Goal: Information Seeking & Learning: Learn about a topic

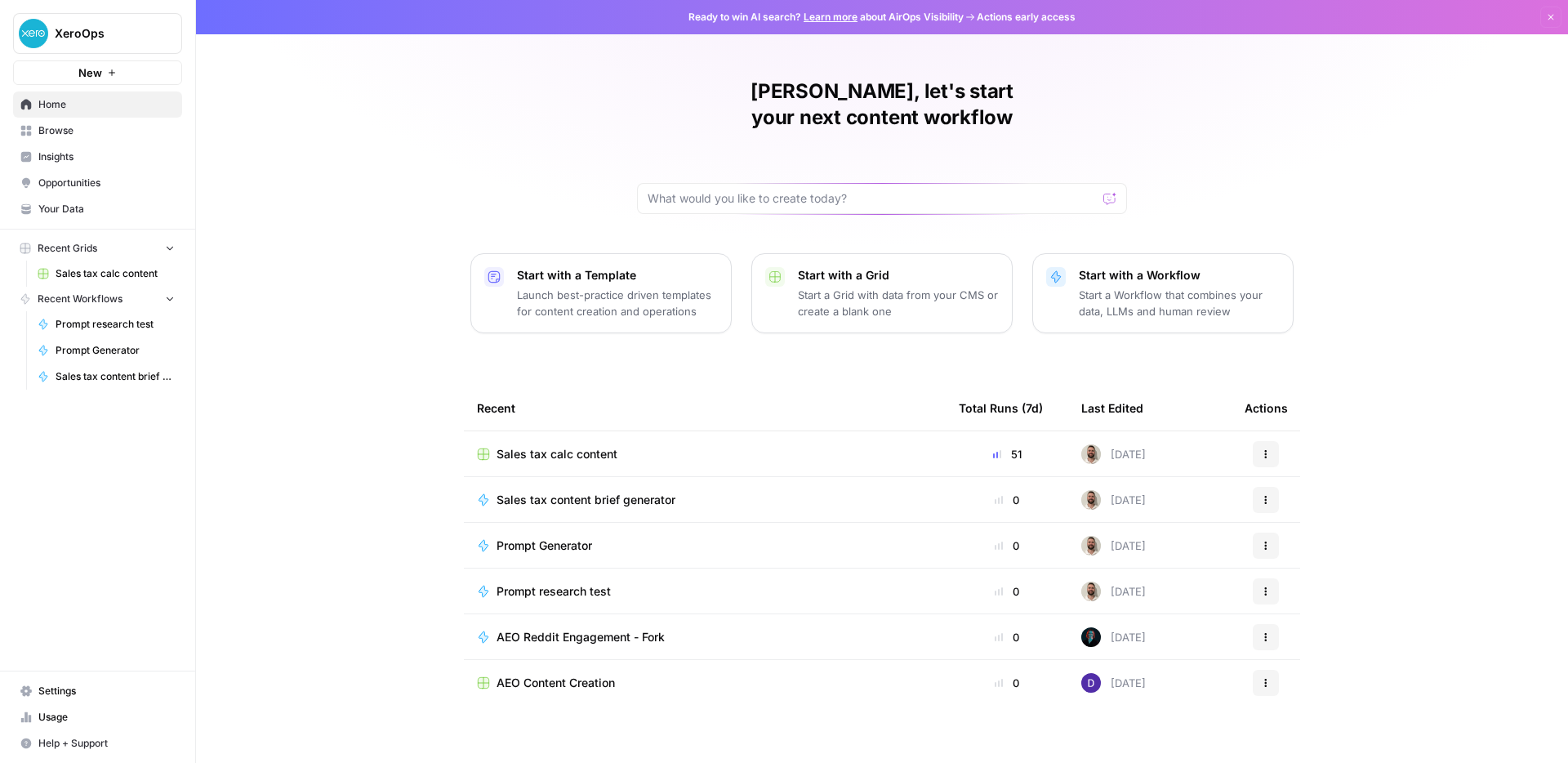
click at [567, 446] on span "Sales tax calc content" at bounding box center [557, 454] width 121 height 16
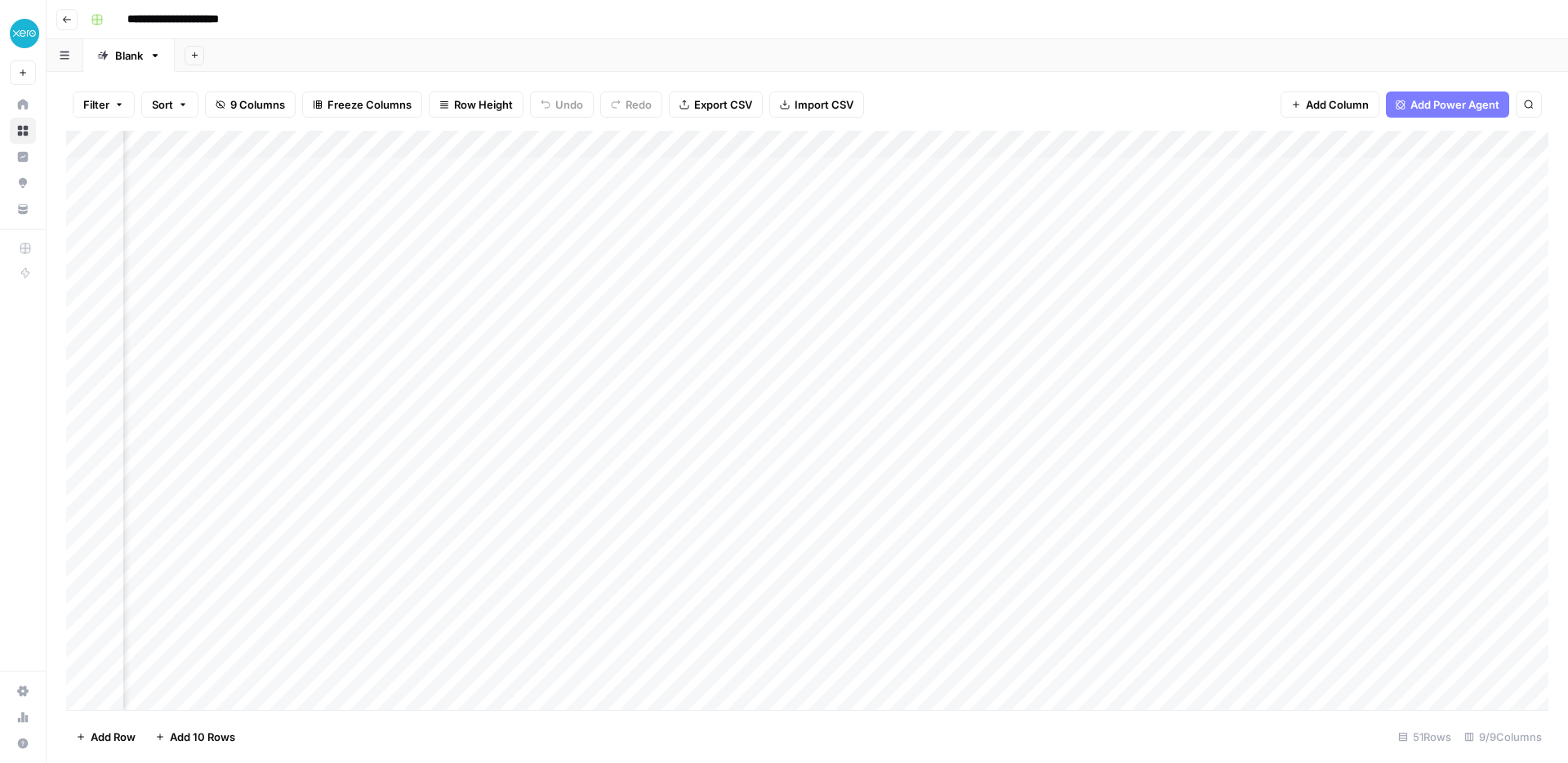
scroll to position [0, 527]
click at [1187, 140] on div "Add Column" at bounding box center [806, 420] width 1481 height 579
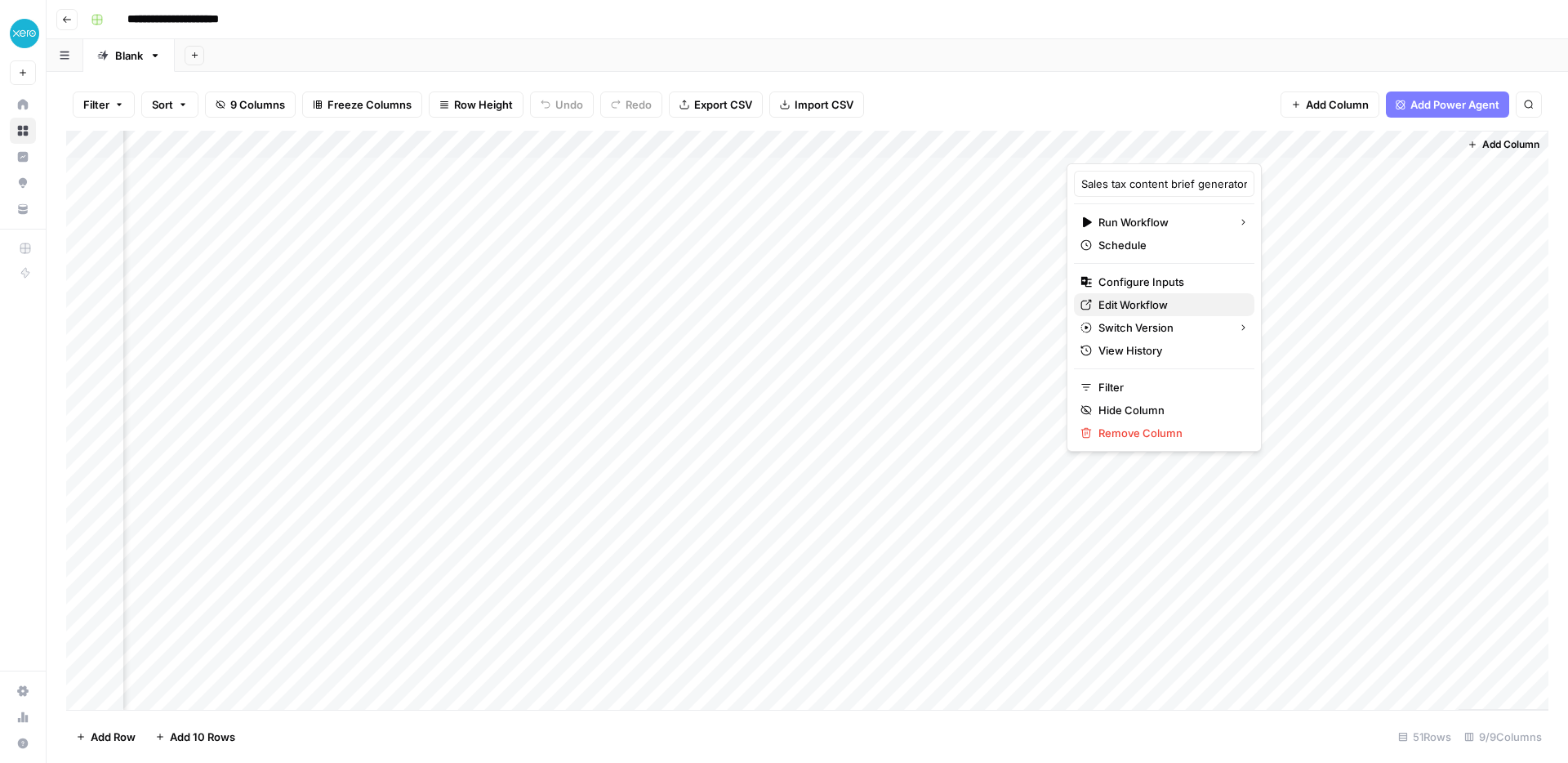
click at [1148, 308] on span "Edit Workflow" at bounding box center [1169, 305] width 142 height 16
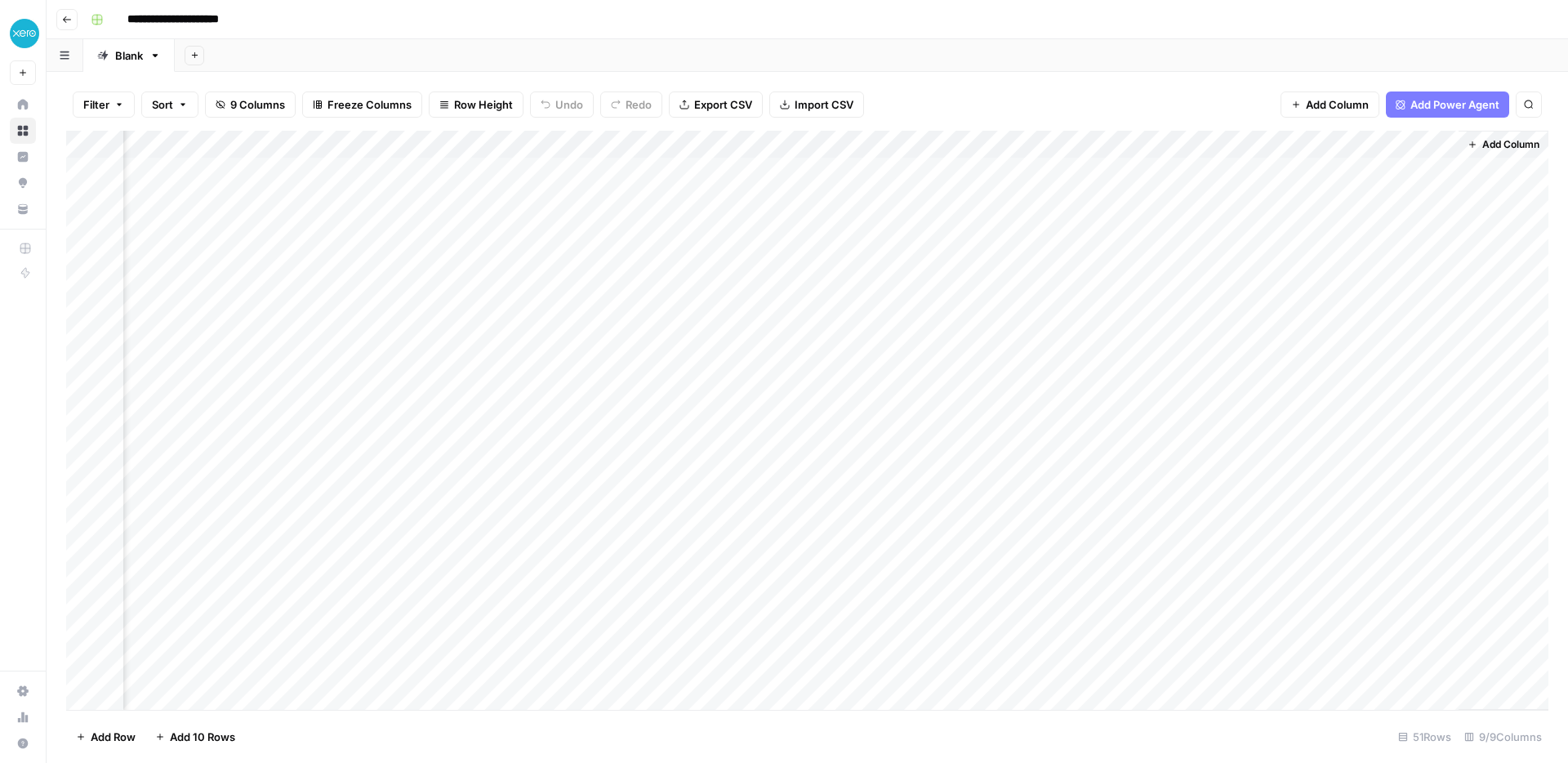
click at [1275, 174] on div "Add Column" at bounding box center [806, 420] width 1481 height 579
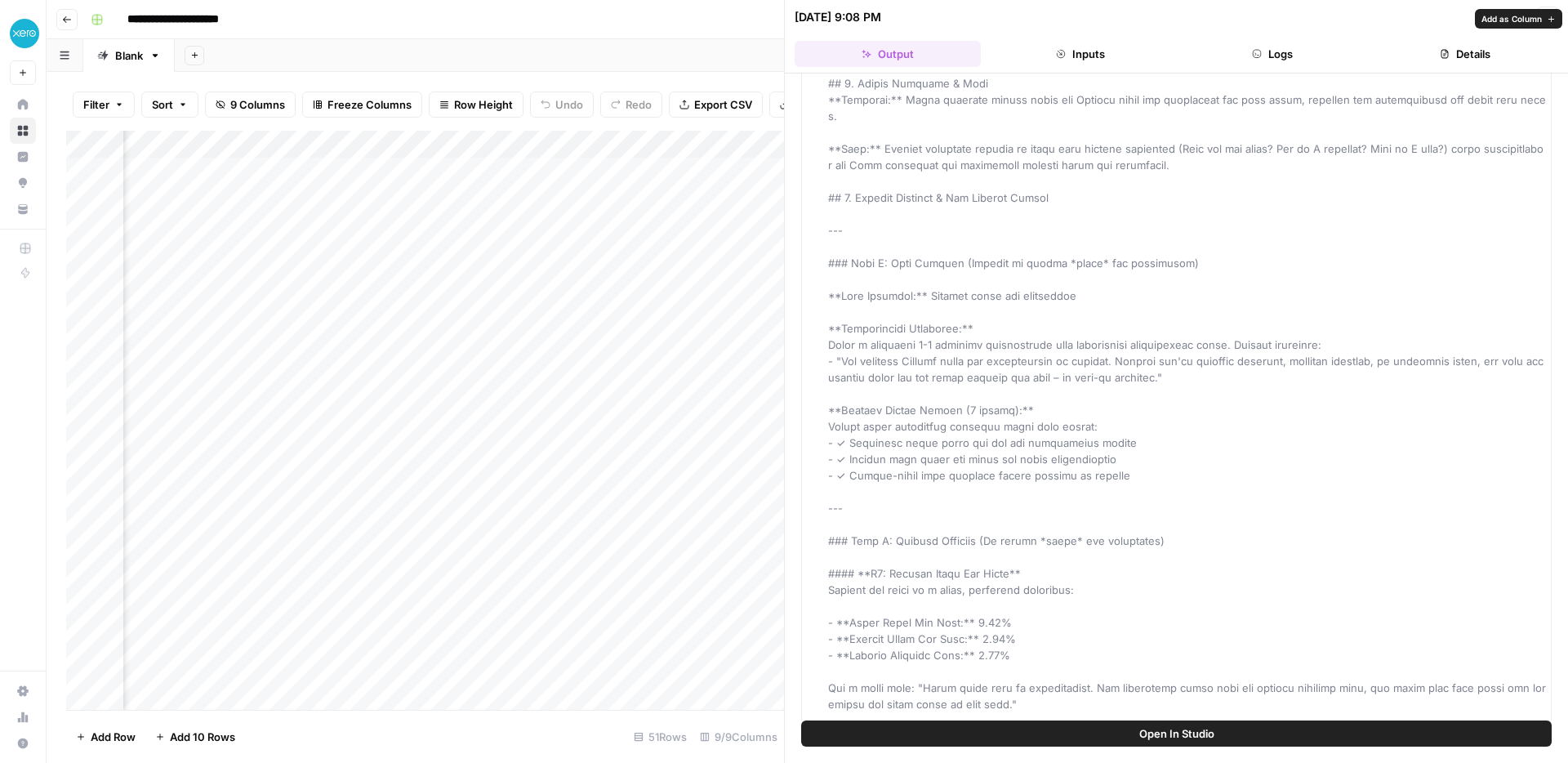
scroll to position [239, 0]
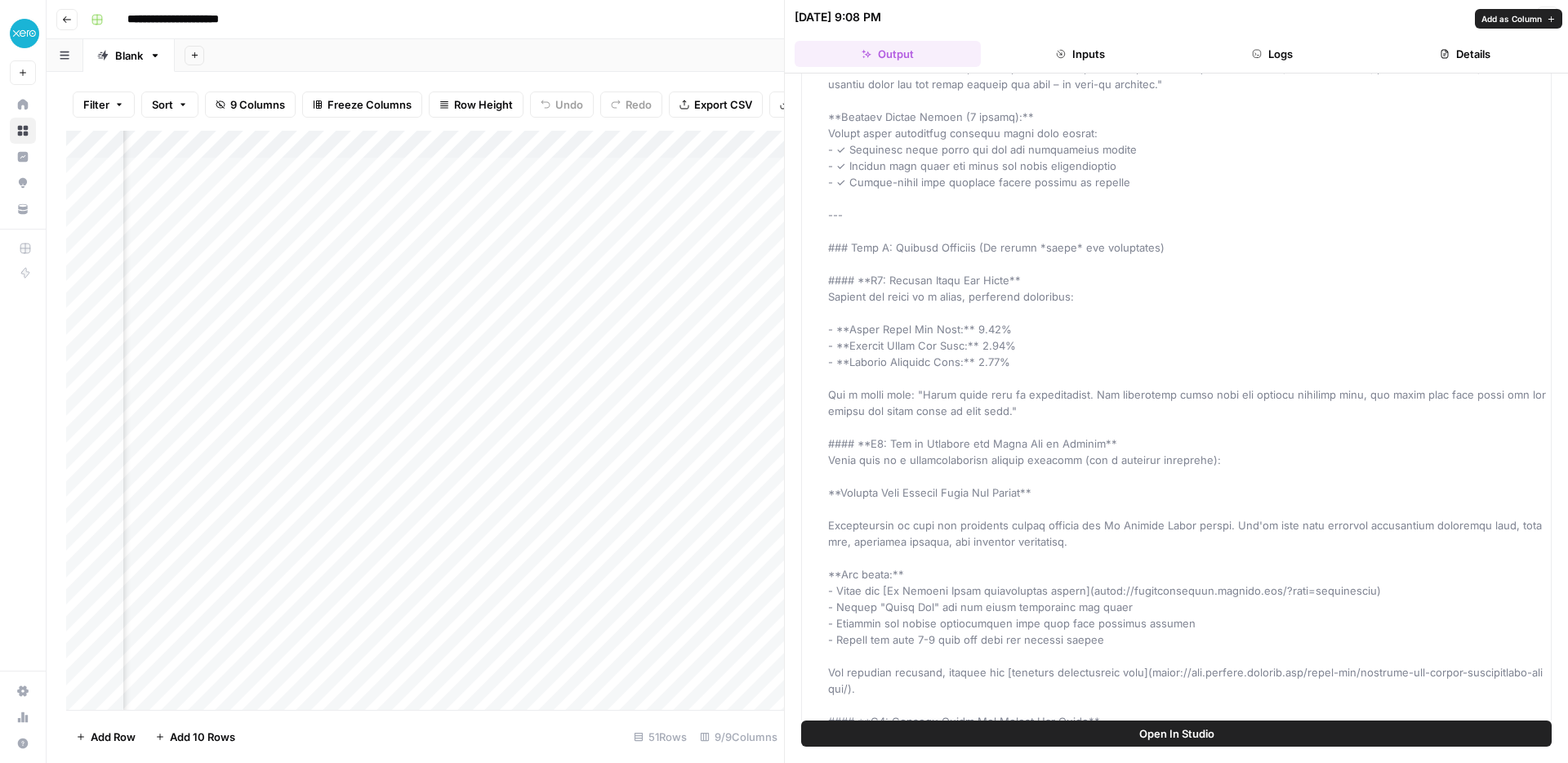
scroll to position [520, 0]
drag, startPoint x: 851, startPoint y: 309, endPoint x: 995, endPoint y: 312, distance: 144.0
click at [996, 312] on span at bounding box center [1187, 530] width 718 height 1859
click at [995, 312] on span at bounding box center [1187, 530] width 718 height 1859
drag, startPoint x: 881, startPoint y: 268, endPoint x: 1009, endPoint y: 270, distance: 128.0
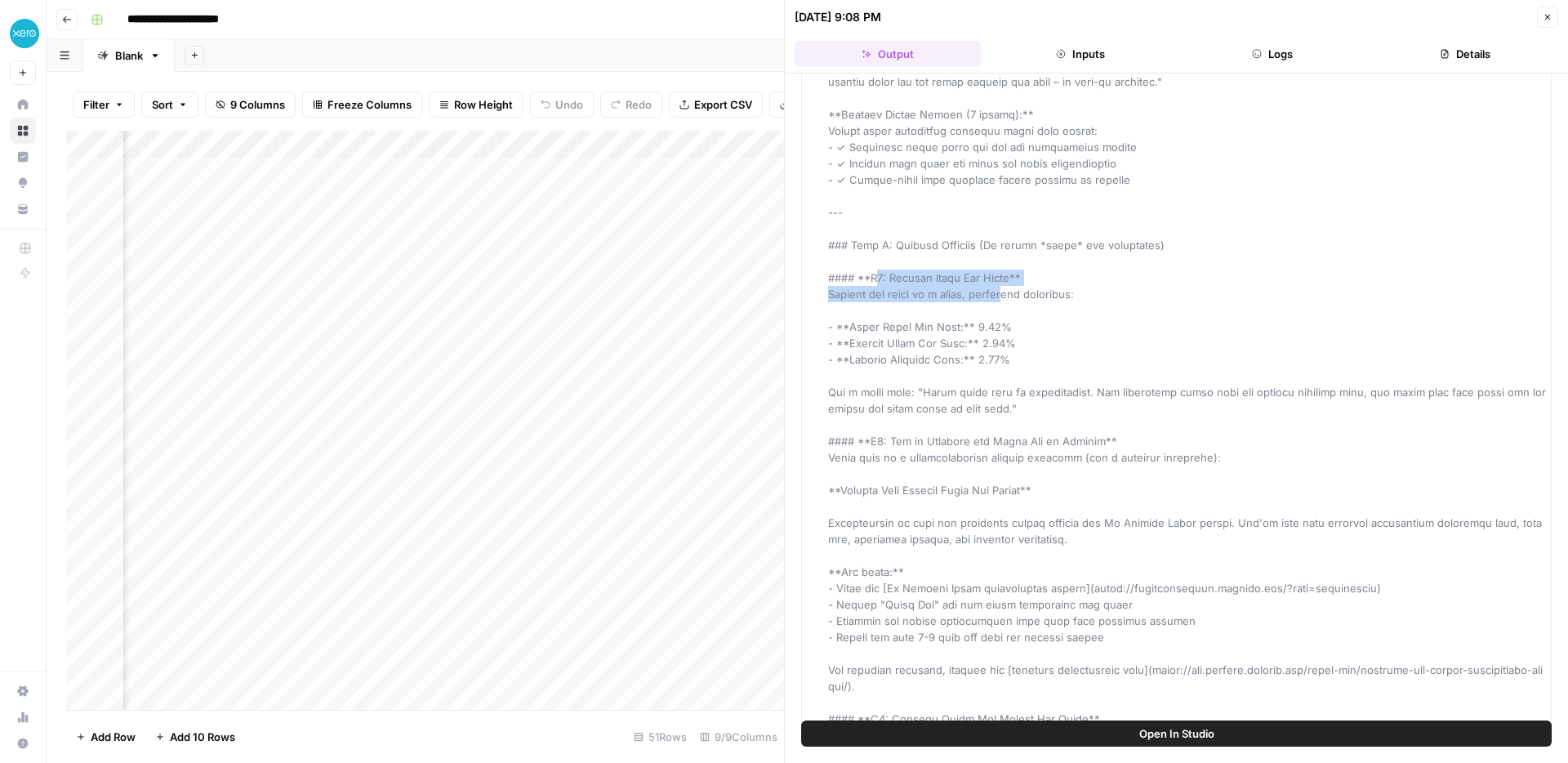
click at [1009, 270] on div "Output" at bounding box center [1187, 530] width 718 height 1862
click at [875, 285] on div "Output" at bounding box center [1187, 530] width 718 height 1862
drag, startPoint x: 970, startPoint y: 316, endPoint x: 1021, endPoint y: 316, distance: 51.0
click at [1021, 316] on div "Output" at bounding box center [1187, 530] width 718 height 1862
drag, startPoint x: 980, startPoint y: 326, endPoint x: 1015, endPoint y: 326, distance: 35.0
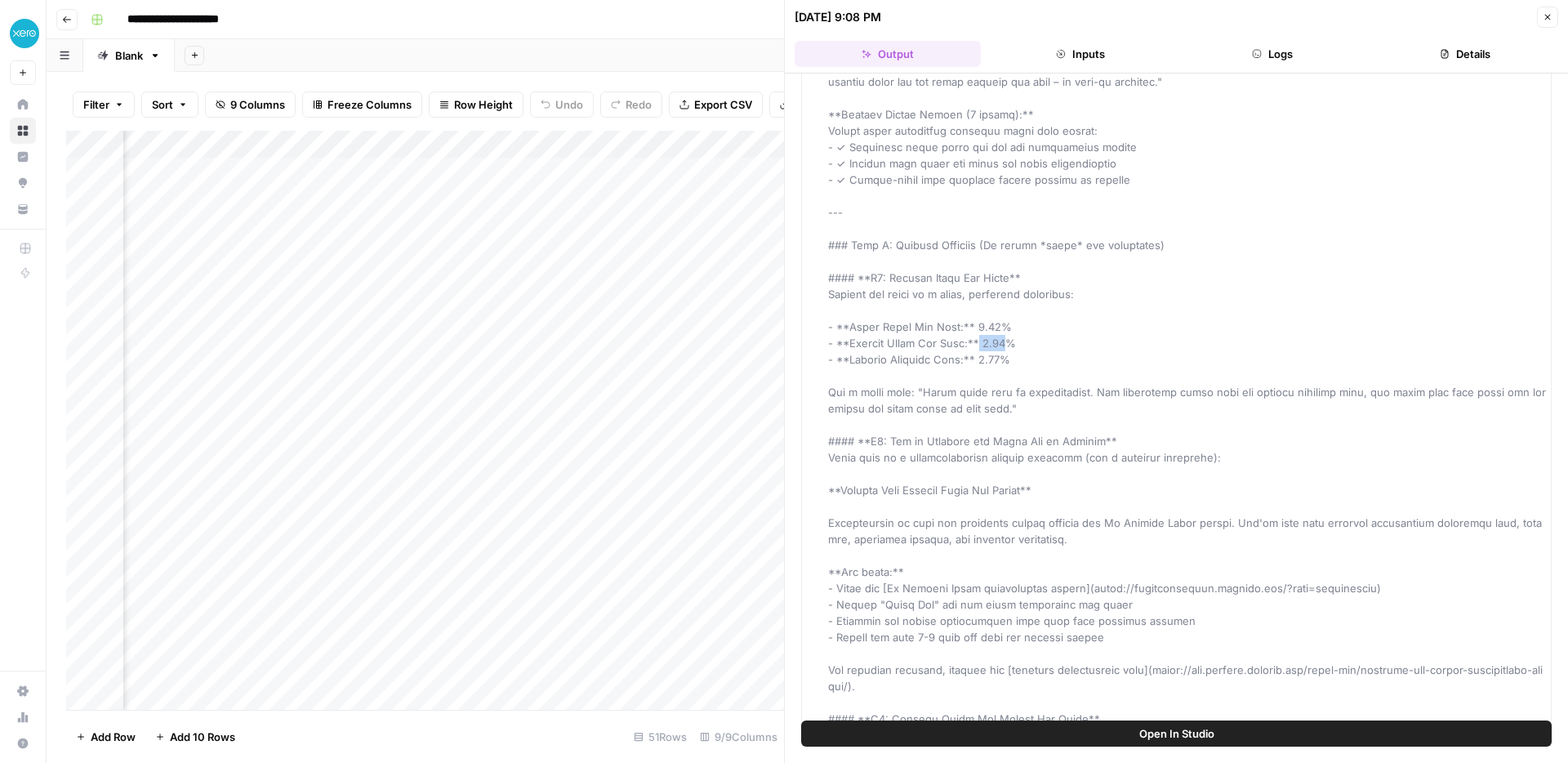
click at [1014, 326] on span at bounding box center [1187, 530] width 718 height 1859
click at [980, 345] on span at bounding box center [1187, 530] width 718 height 1859
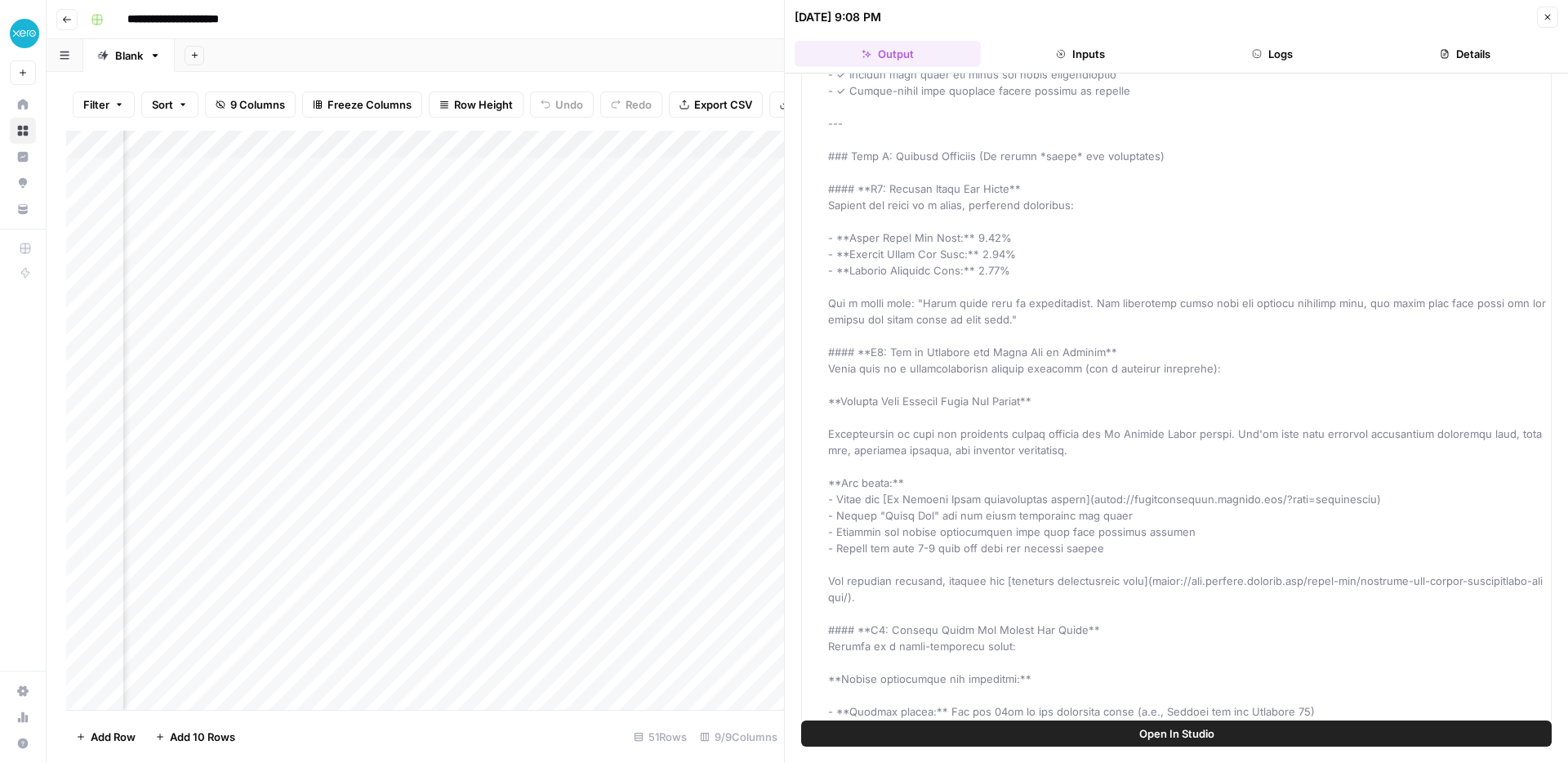
scroll to position [679, 0]
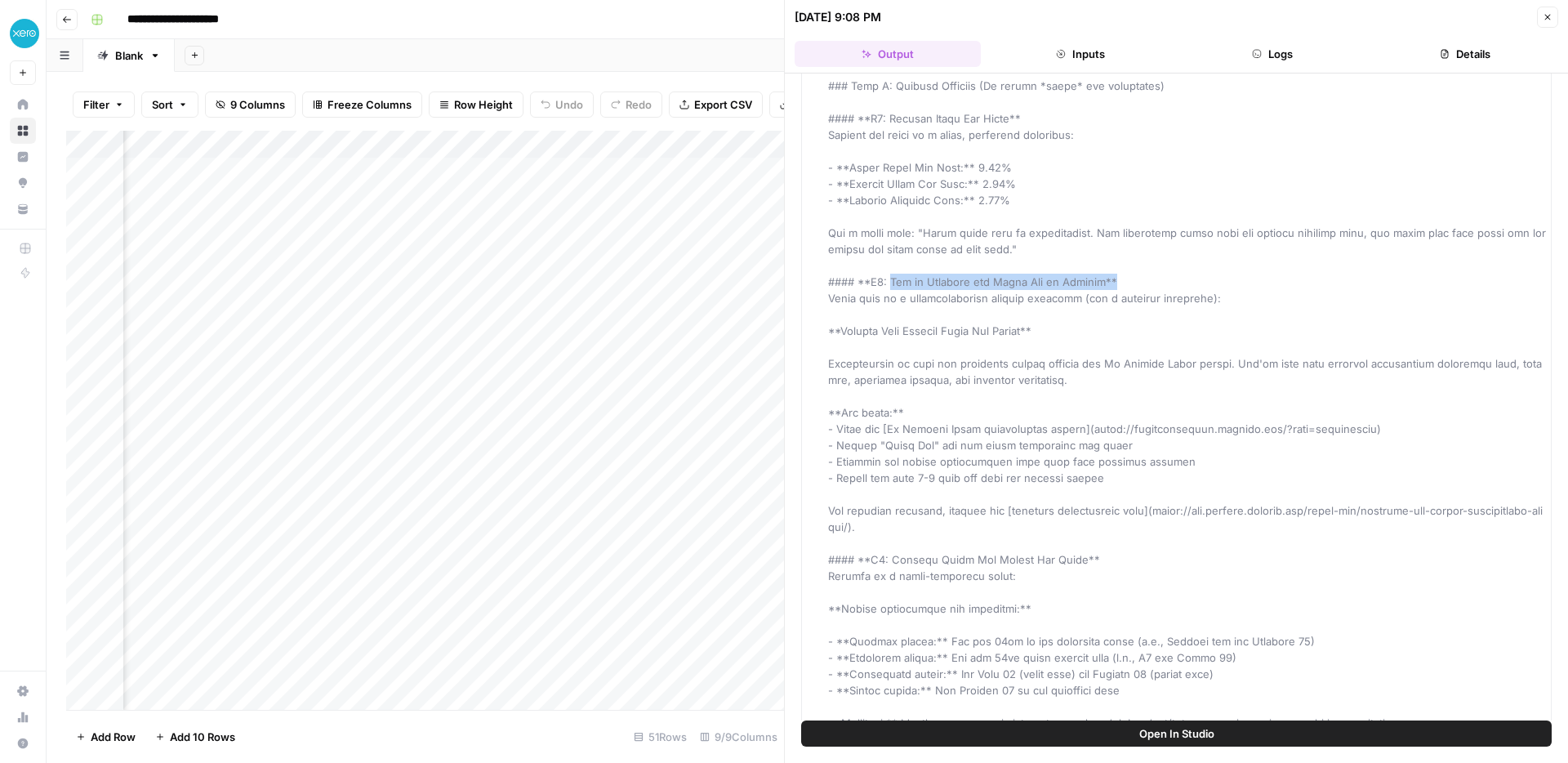
drag, startPoint x: 894, startPoint y: 269, endPoint x: 1113, endPoint y: 269, distance: 219.0
click at [1112, 269] on div "Output" at bounding box center [1187, 372] width 718 height 1862
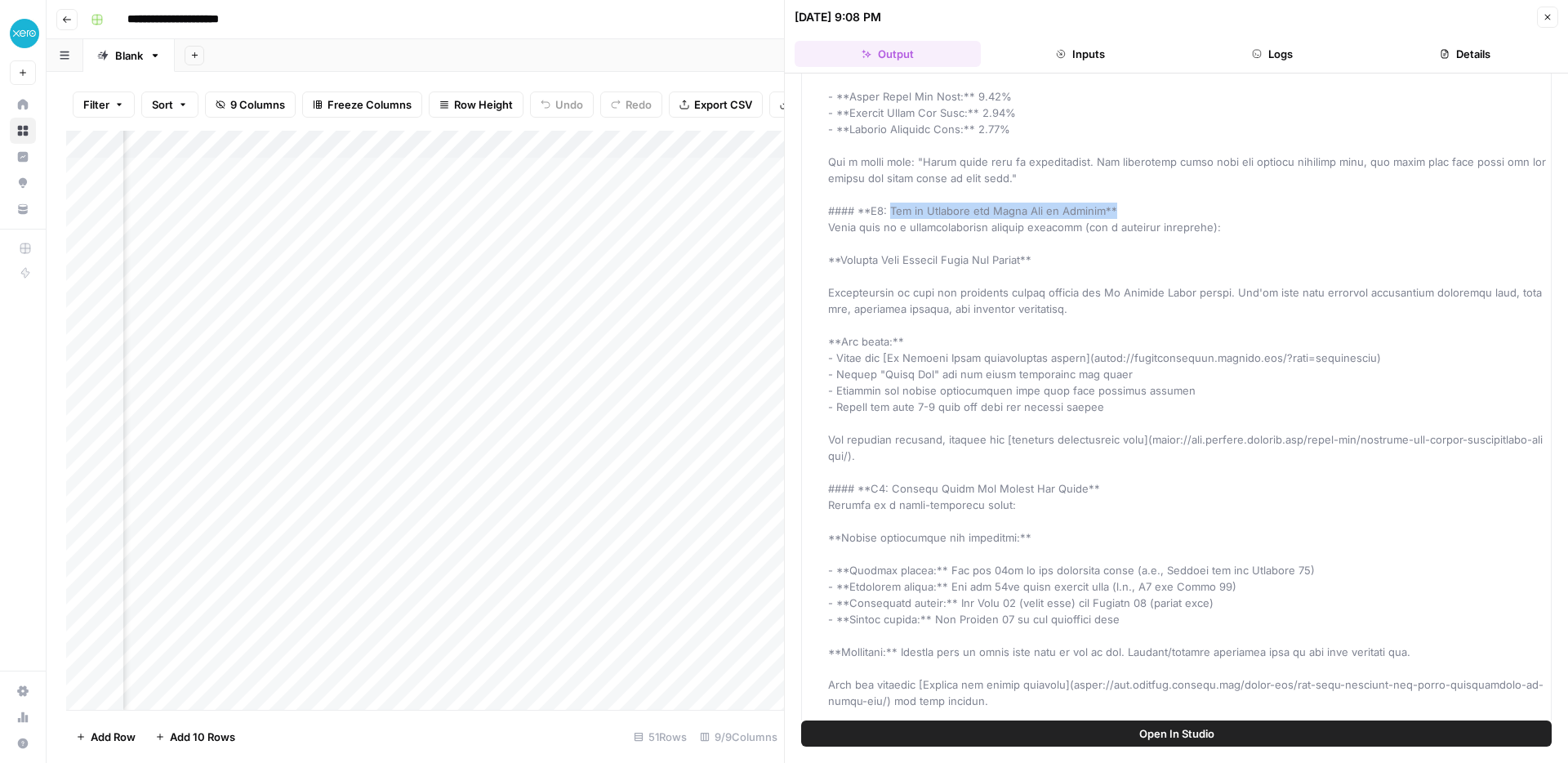
scroll to position [751, 0]
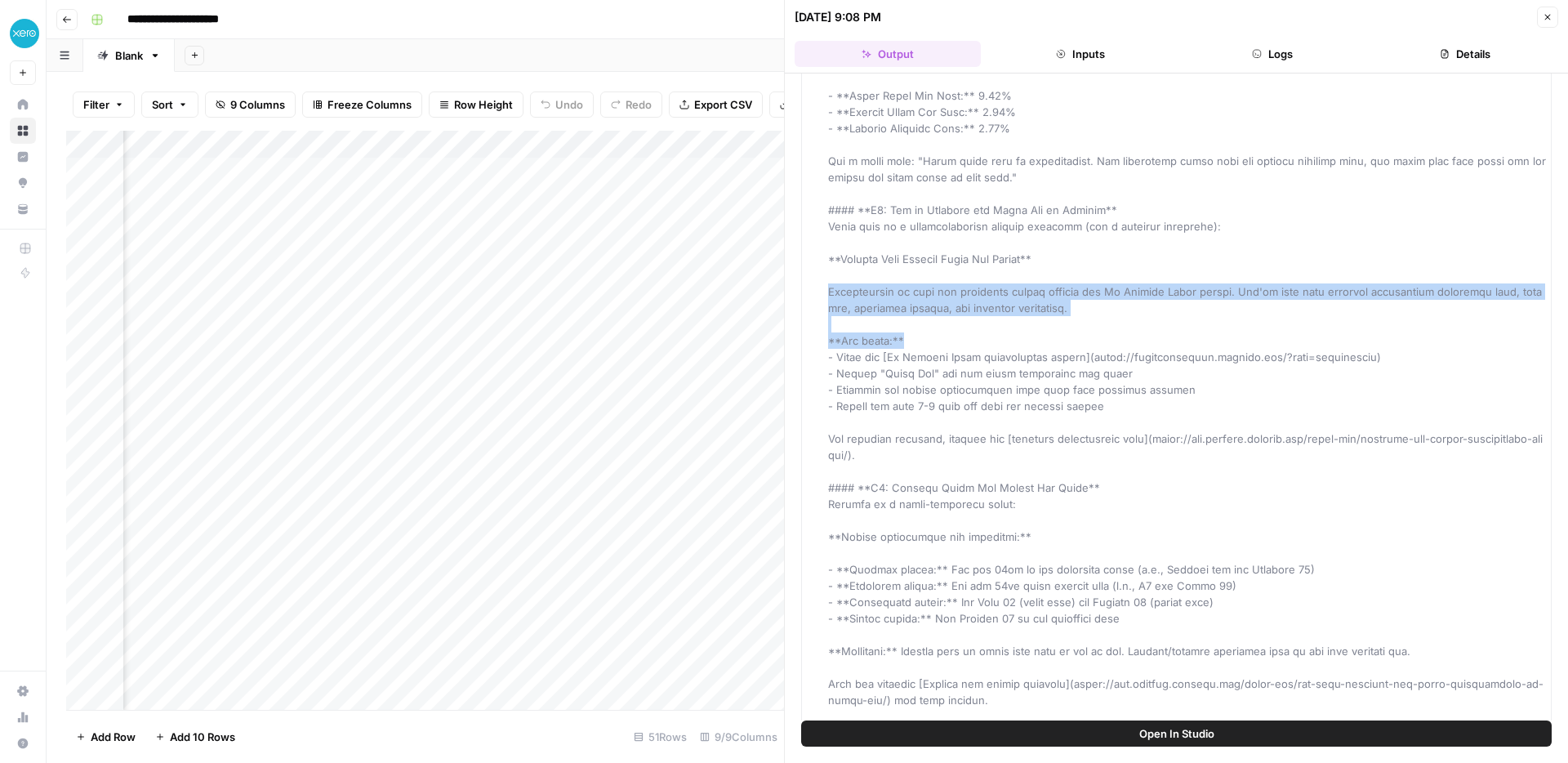
drag, startPoint x: 830, startPoint y: 267, endPoint x: 1116, endPoint y: 325, distance: 291.8
click at [1117, 325] on div "Output" at bounding box center [1187, 299] width 718 height 1862
click at [1160, 275] on span at bounding box center [1187, 299] width 718 height 1859
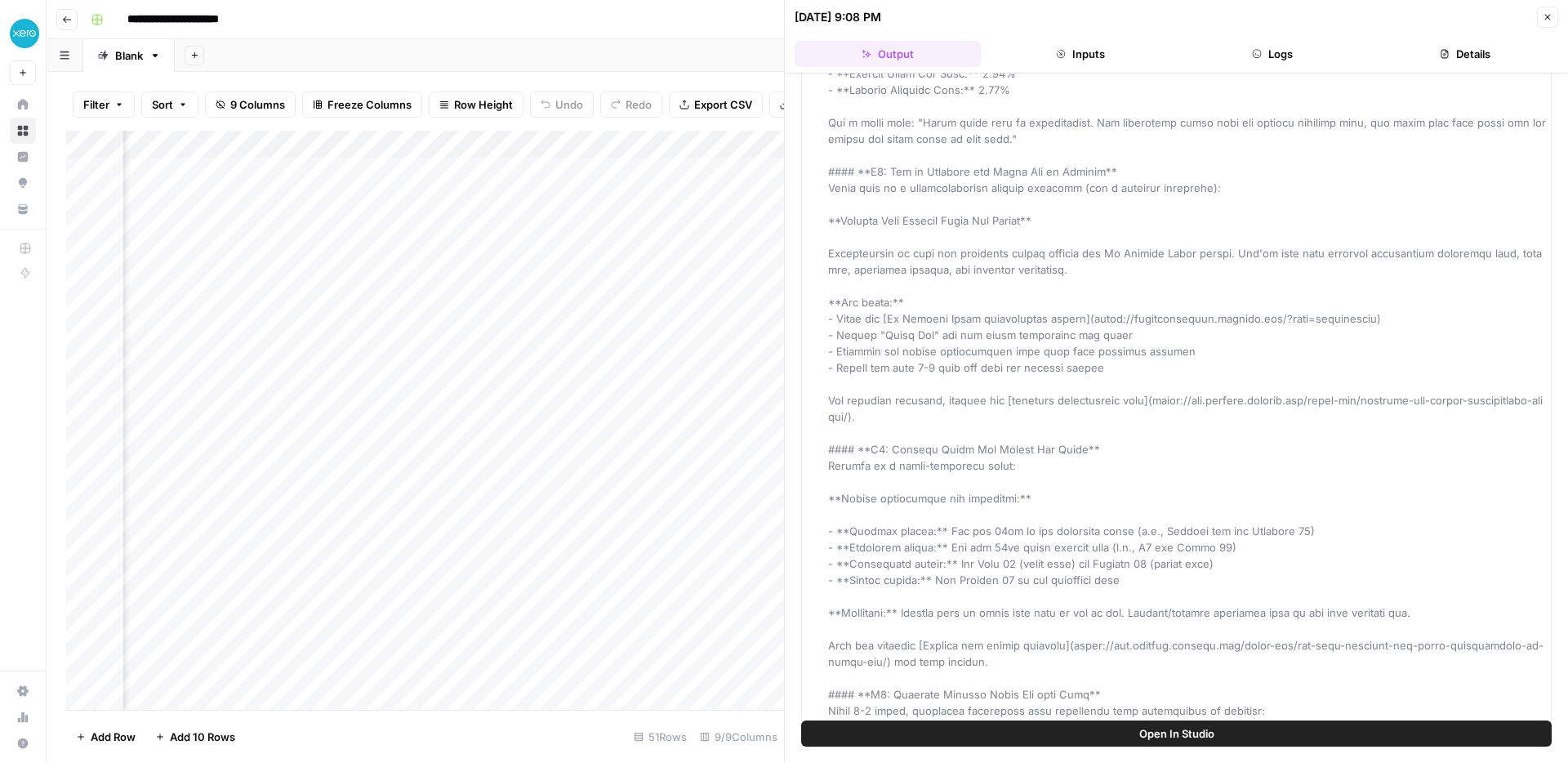
scroll to position [791, 0]
drag, startPoint x: 1184, startPoint y: 379, endPoint x: 1354, endPoint y: 379, distance: 170.0
click at [1354, 379] on span at bounding box center [1187, 260] width 718 height 1859
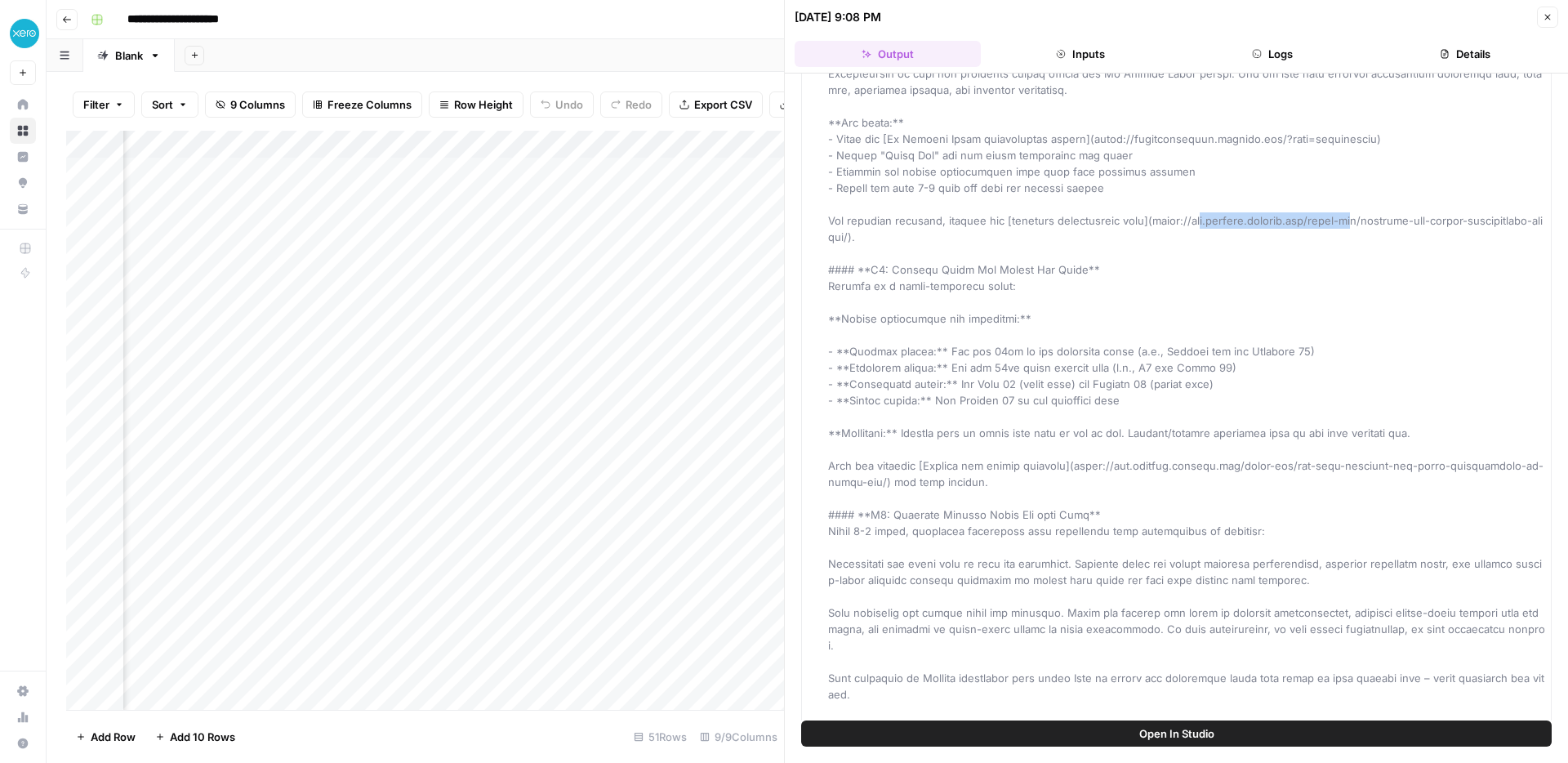
scroll to position [970, 0]
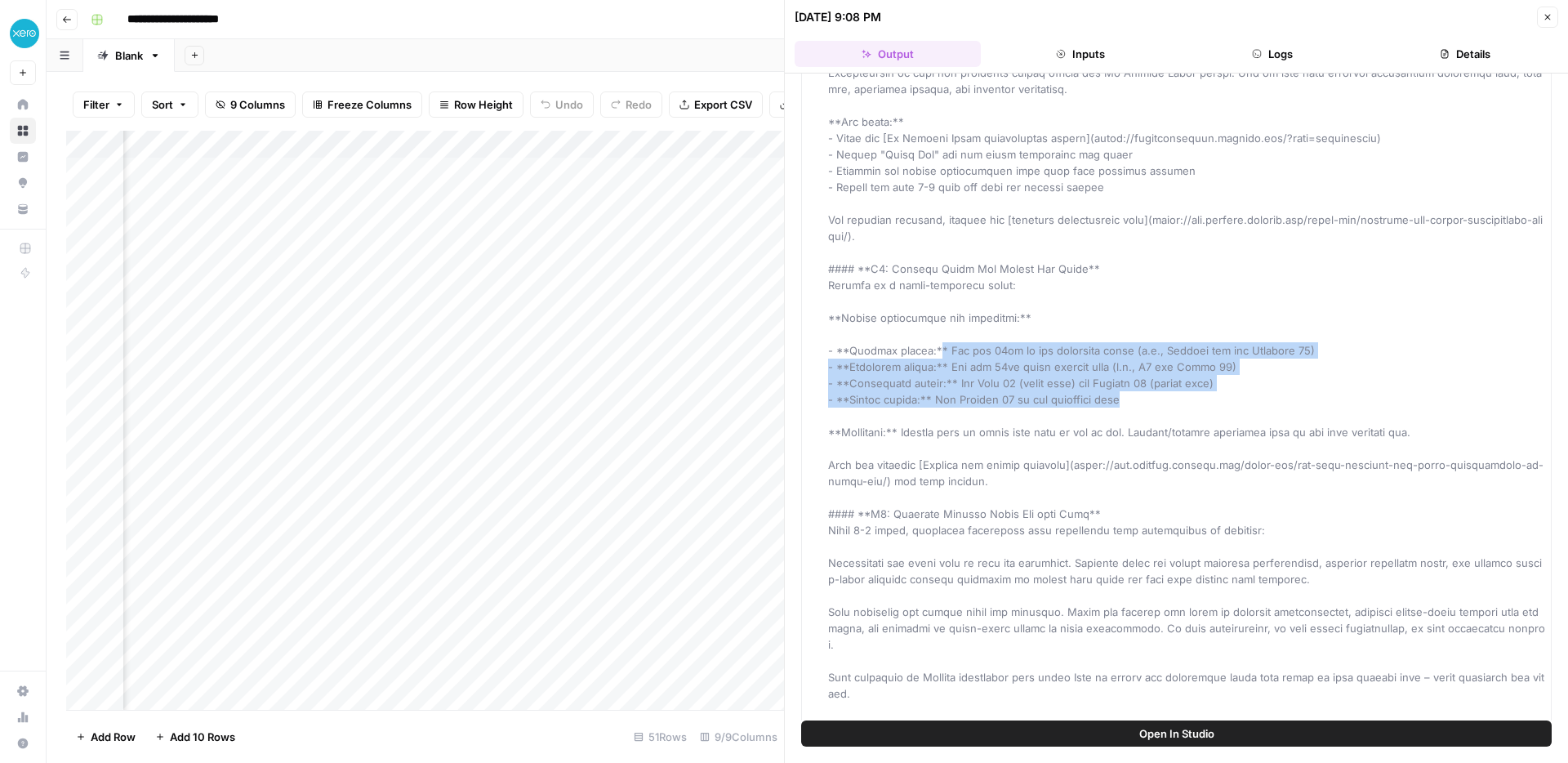
drag, startPoint x: 929, startPoint y: 328, endPoint x: 1173, endPoint y: 385, distance: 250.6
click at [1173, 385] on div "Output" at bounding box center [1187, 80] width 718 height 1862
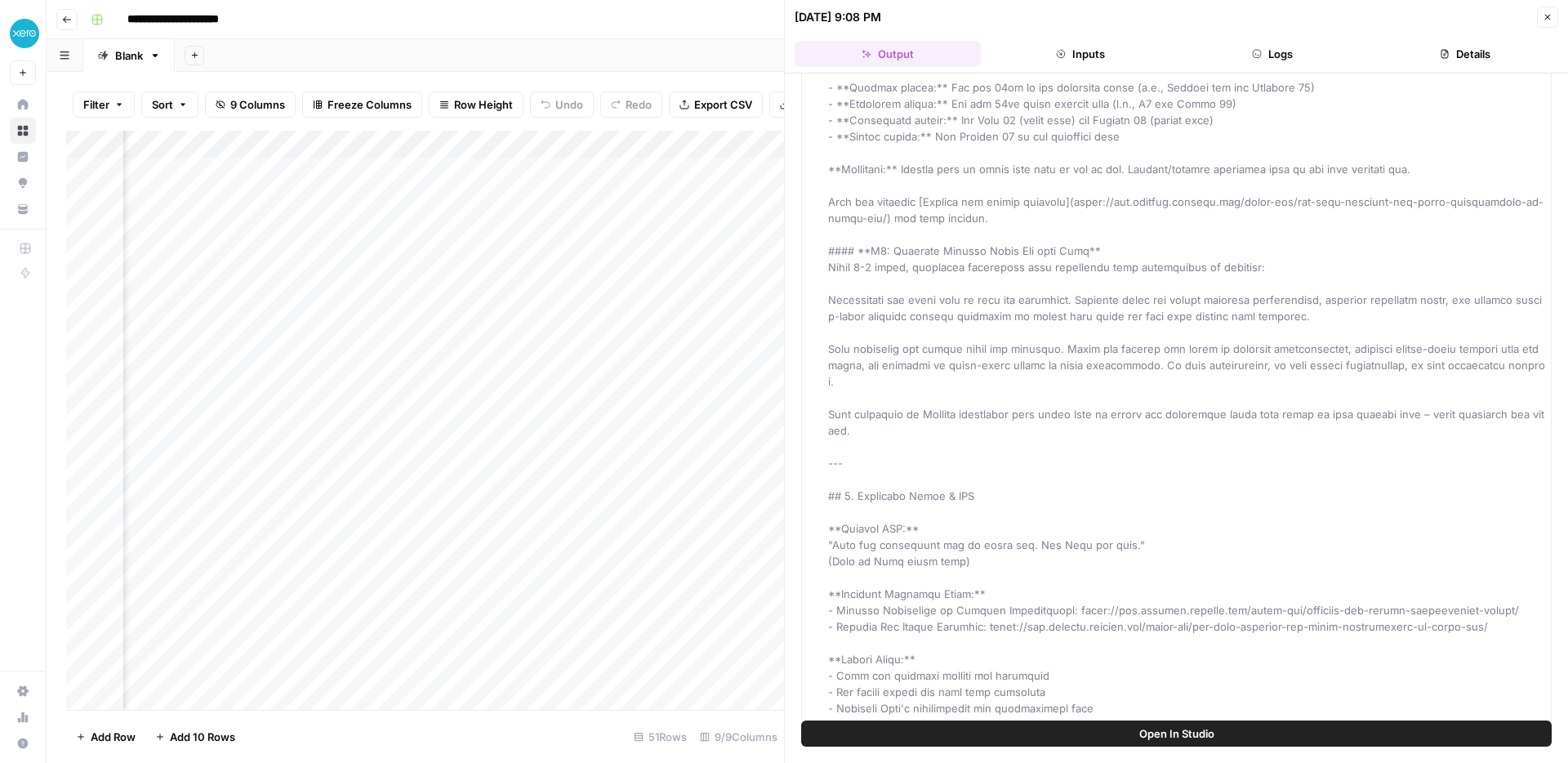
scroll to position [1241, 0]
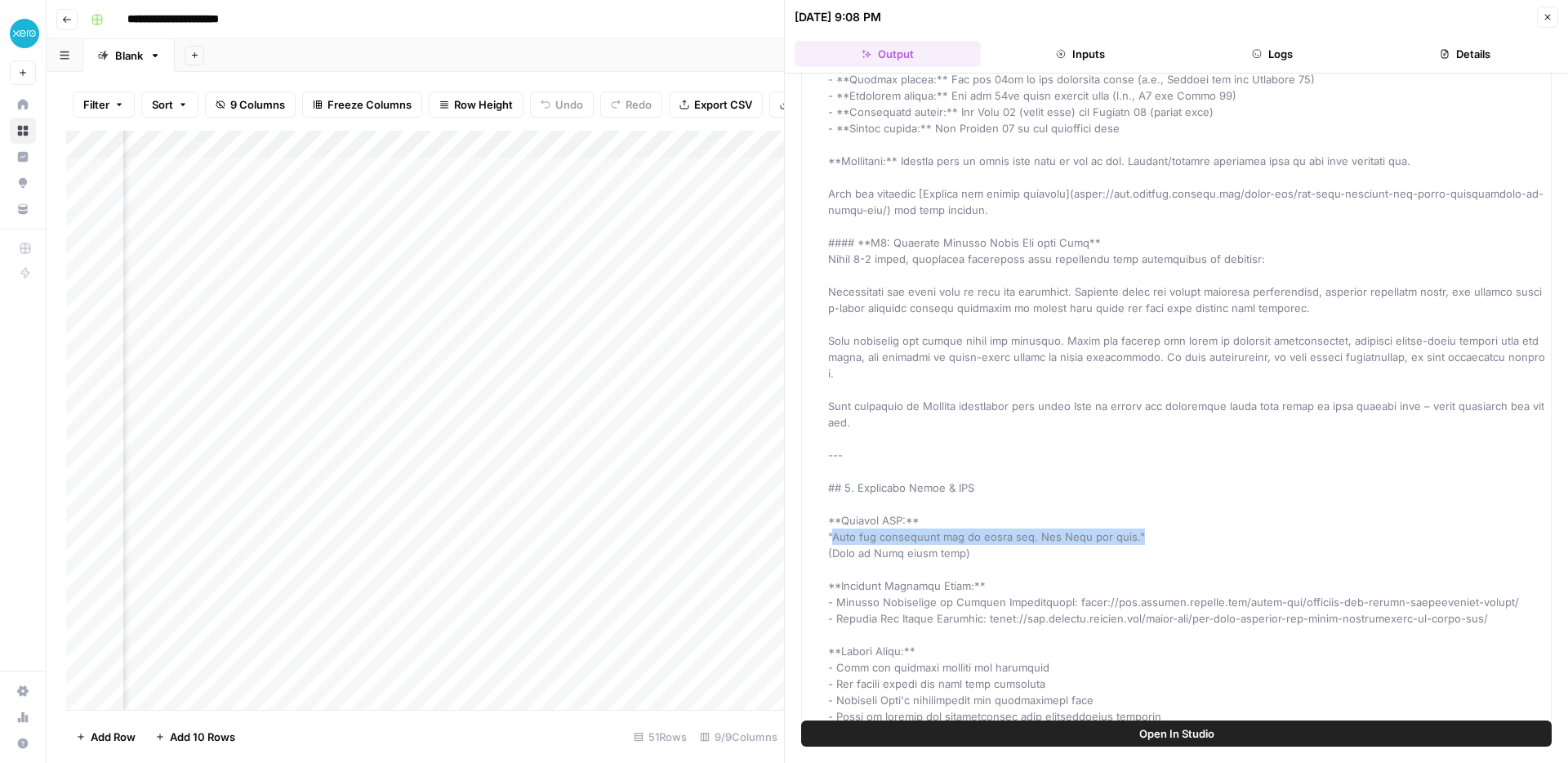
drag, startPoint x: 831, startPoint y: 503, endPoint x: 1114, endPoint y: 510, distance: 283.1
click at [1551, 14] on icon "button" at bounding box center [1546, 17] width 10 height 10
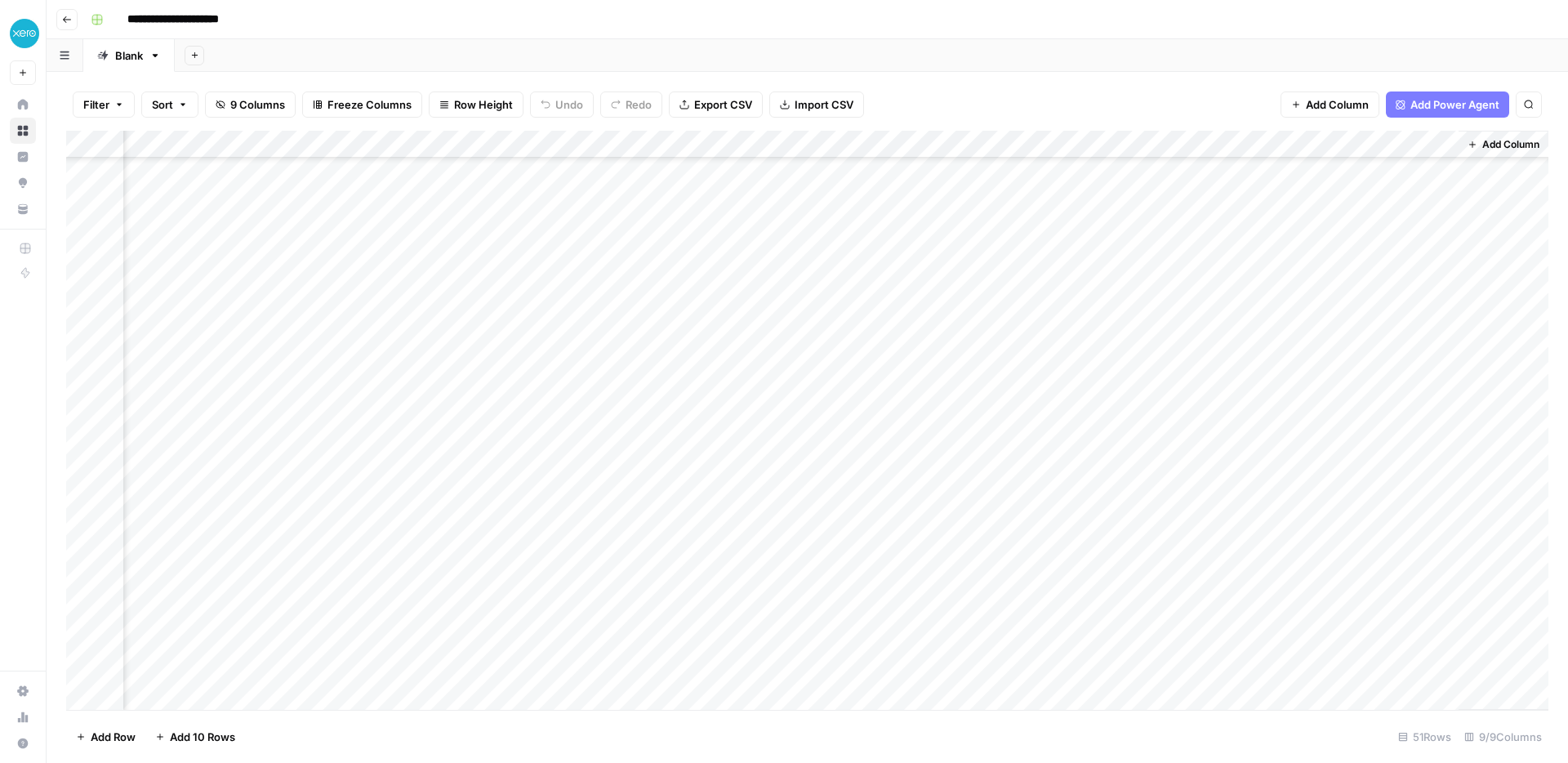
scroll to position [0, 527]
click at [1177, 417] on div "Add Column" at bounding box center [806, 420] width 1481 height 579
click at [1269, 419] on div "Add Column" at bounding box center [806, 420] width 1481 height 579
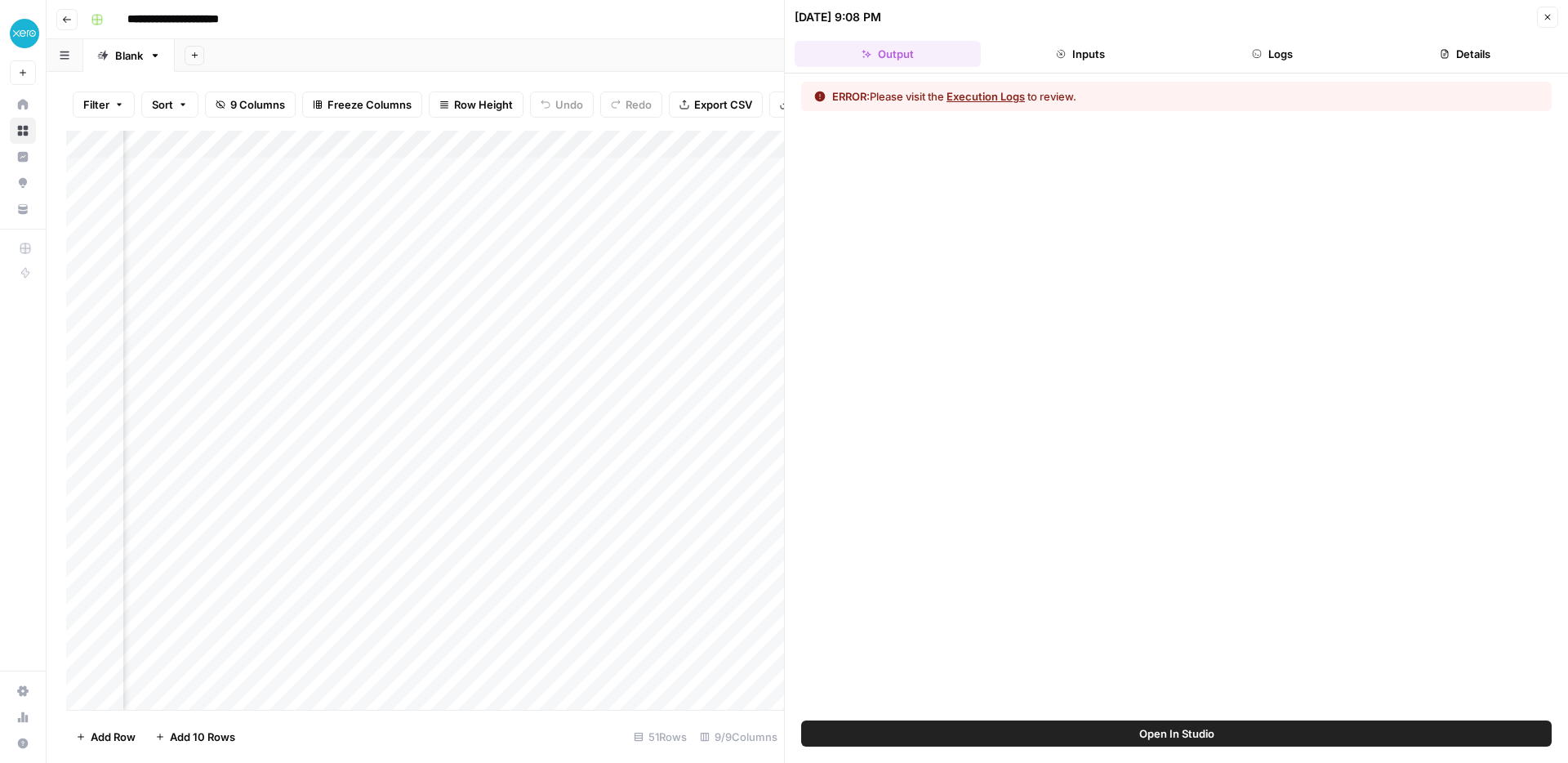
click at [1093, 66] on button "Inputs" at bounding box center [1080, 53] width 186 height 26
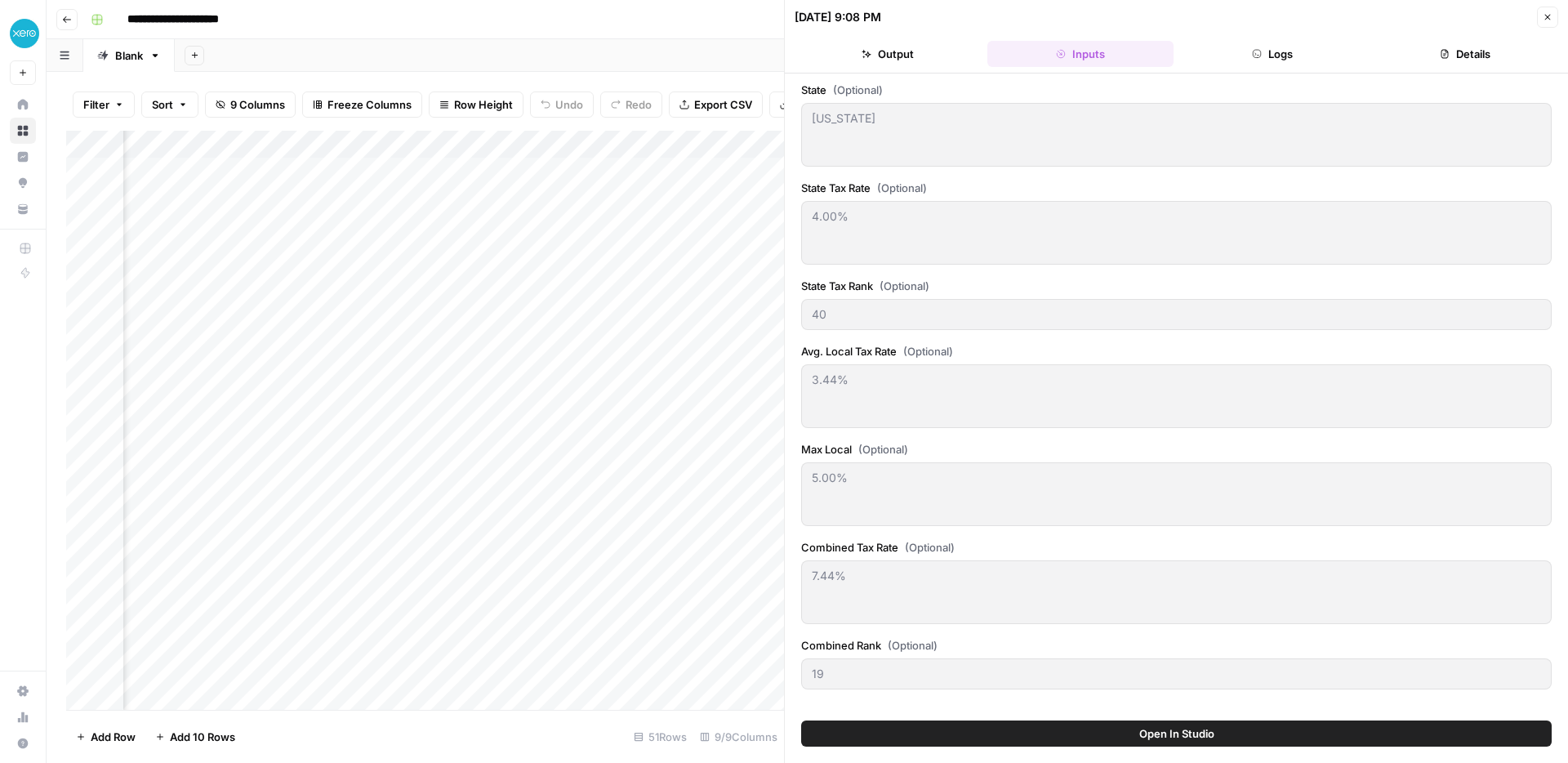
click at [1264, 74] on div "State (Optional) Georgia Georgia State Tax Rate (Optional) 4.00% 4.00% State Ta…" at bounding box center [1176, 396] width 783 height 647
click at [1264, 59] on button "Logs" at bounding box center [1272, 53] width 186 height 26
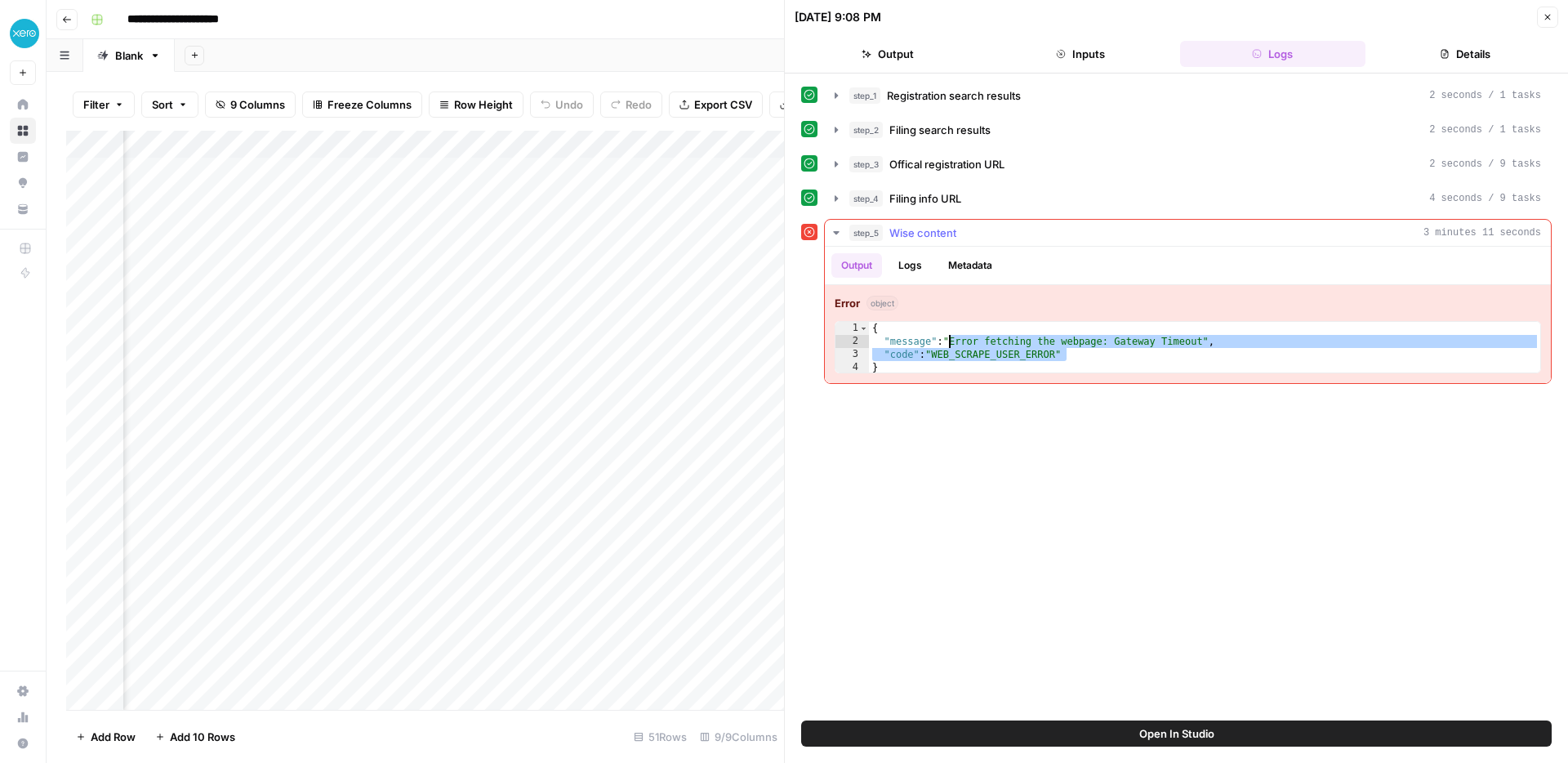
drag, startPoint x: 1090, startPoint y: 353, endPoint x: 949, endPoint y: 345, distance: 141.2
click at [949, 345] on div "{ "message" : "Error fetching the webpage: Gateway Timeout" , "code" : "WEB_SCR…" at bounding box center [1204, 361] width 671 height 78
type textarea "**********"
click at [1542, 14] on icon "button" at bounding box center [1546, 17] width 10 height 10
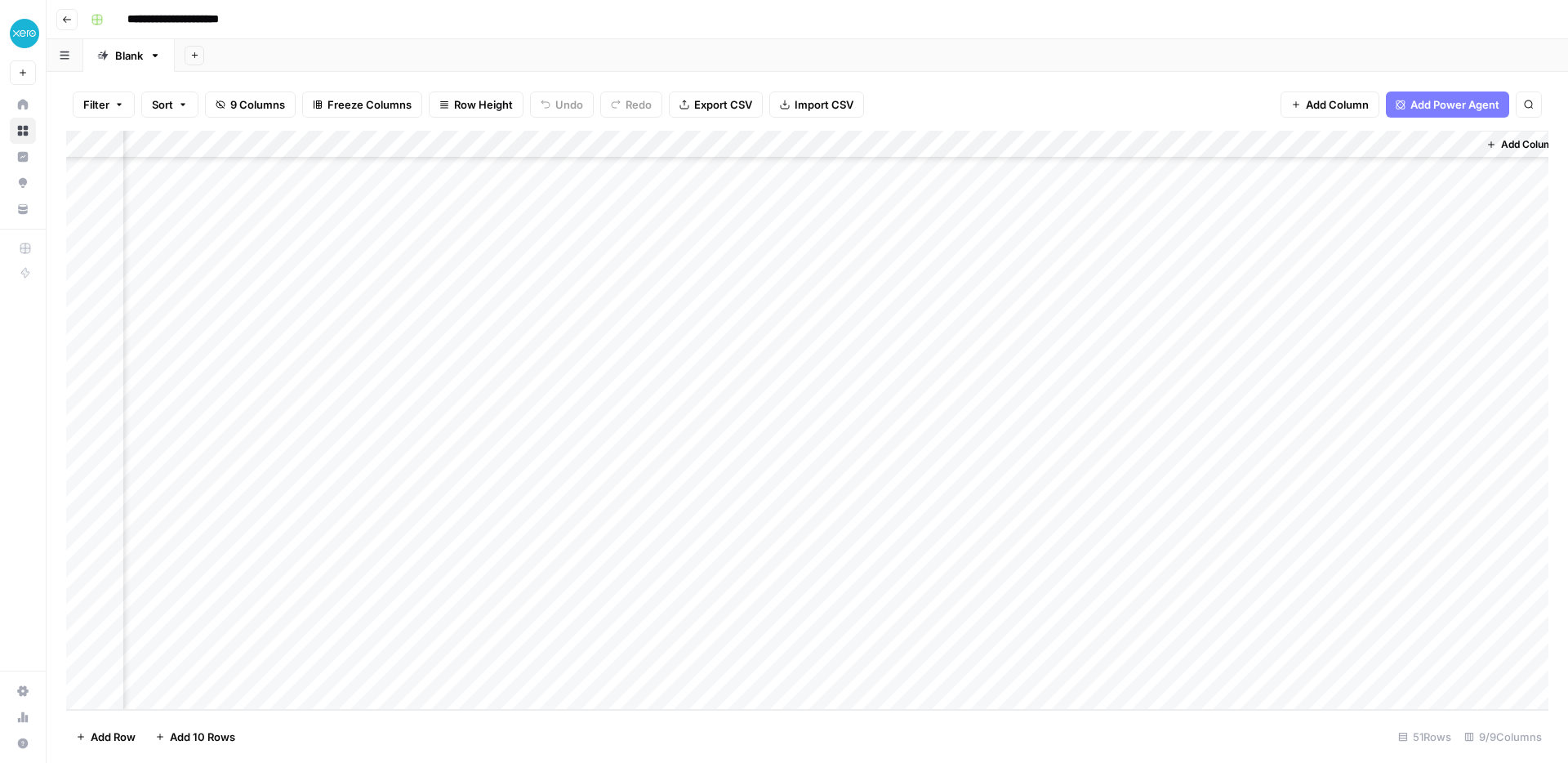
scroll to position [890, 507]
click at [1296, 391] on div "Add Column" at bounding box center [806, 420] width 1481 height 579
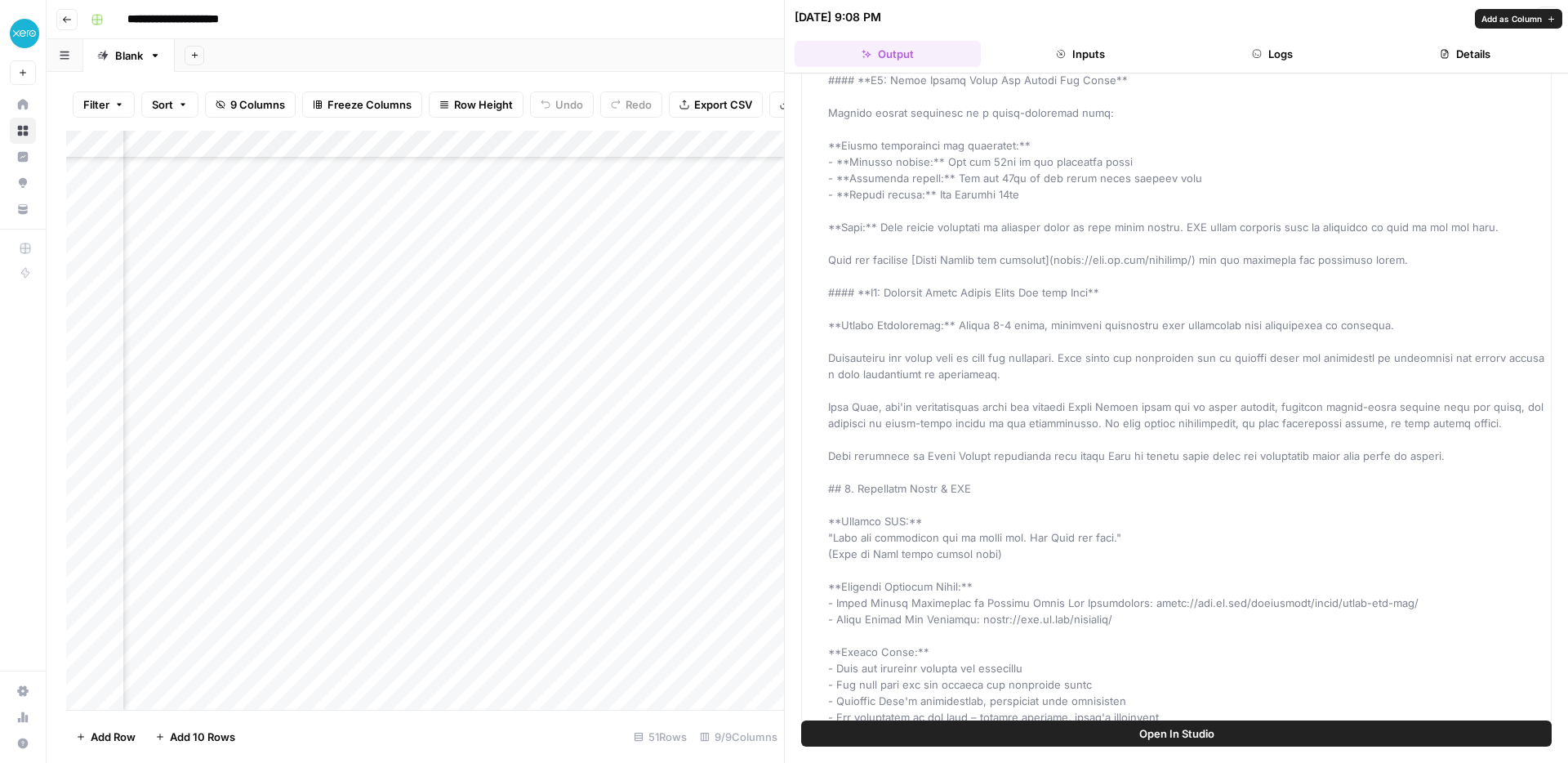
scroll to position [1356, 0]
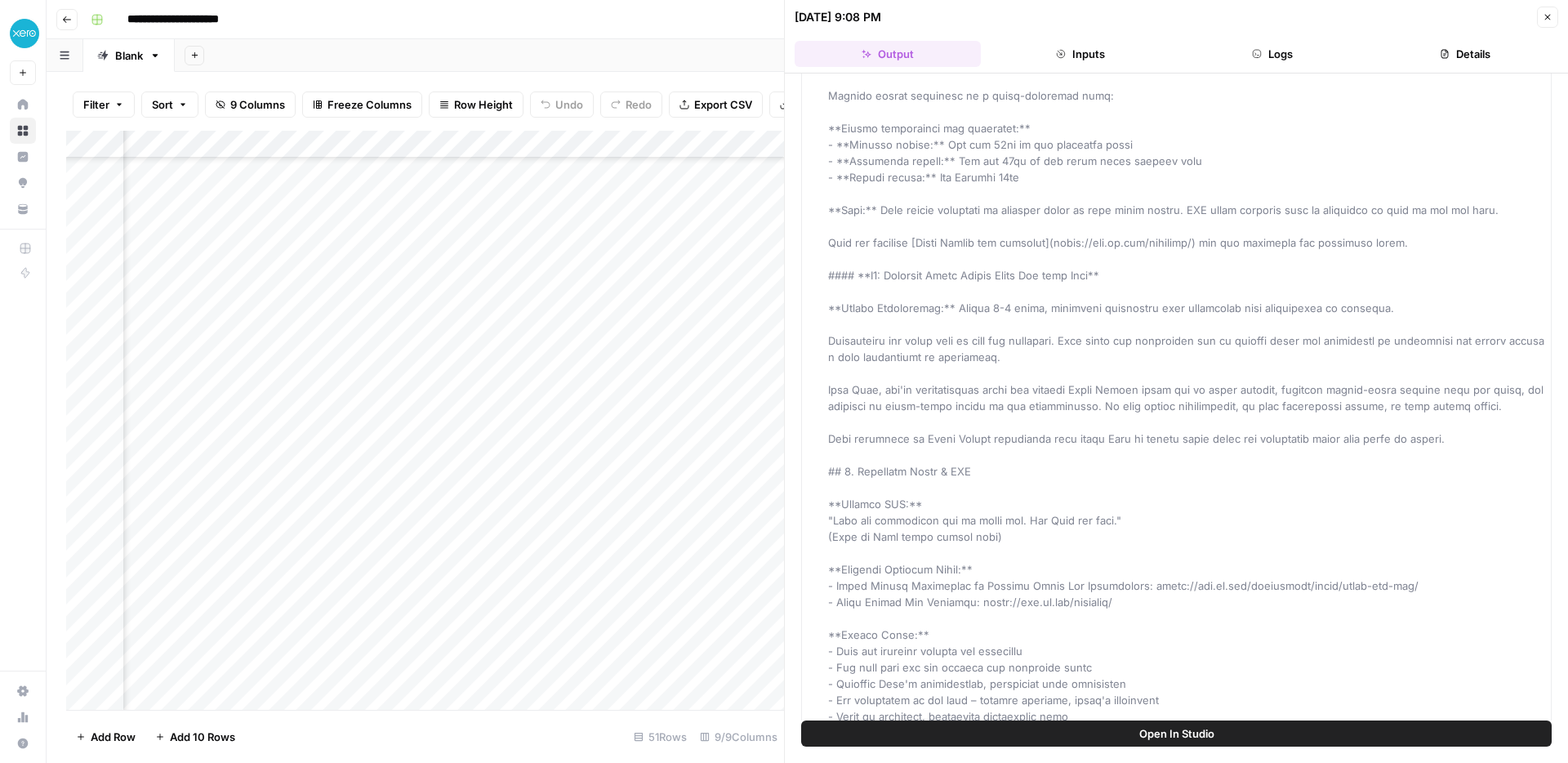
click at [1544, 13] on icon "button" at bounding box center [1546, 17] width 10 height 10
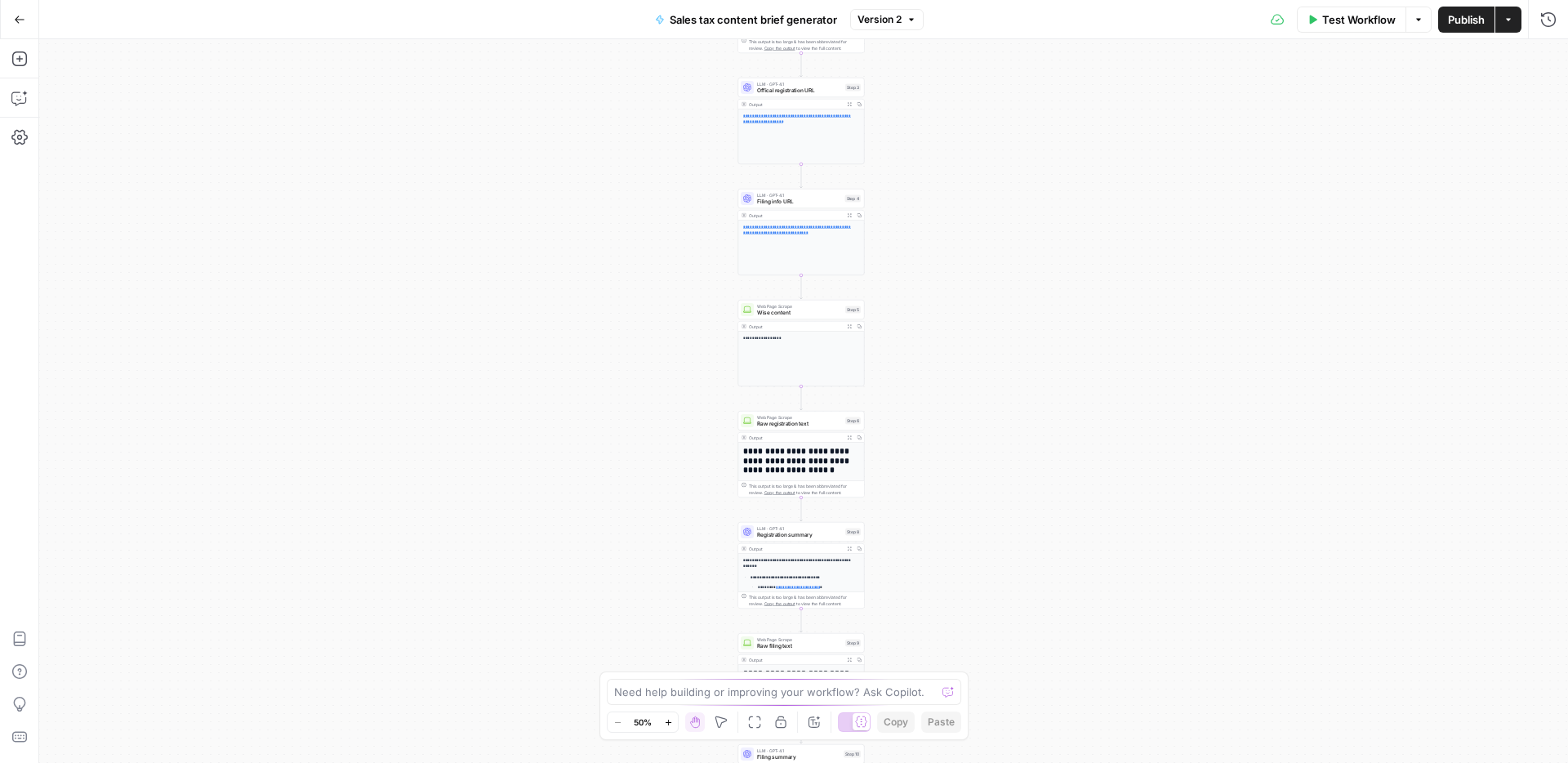
click at [1008, 242] on div "Workflow Set Inputs Inputs Google Search Registration search results Step 1 Out…" at bounding box center [802, 400] width 1528 height 723
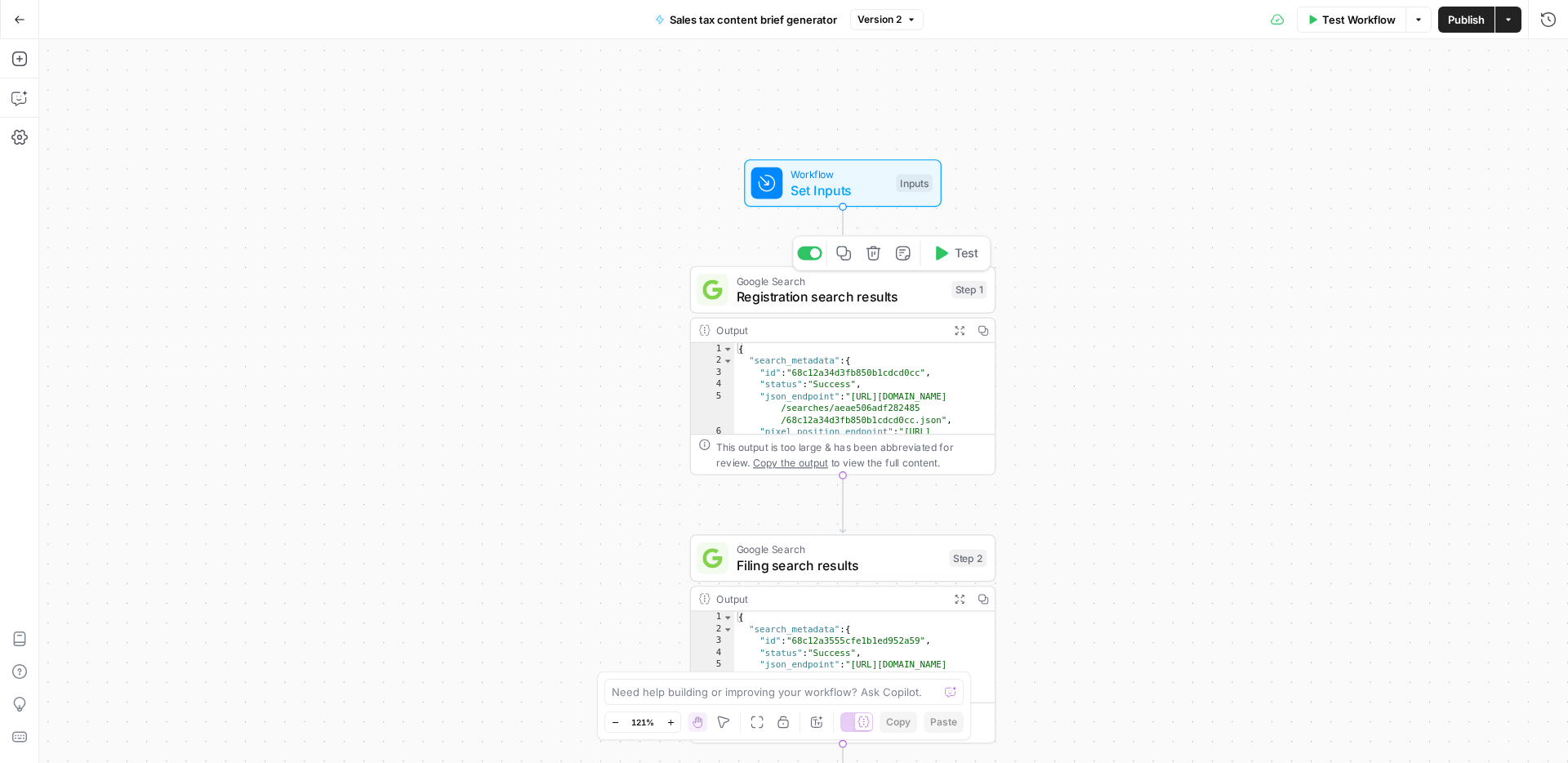
click at [853, 307] on div "Google Search Registration search results Step 1 Copy step Delete step Add Note…" at bounding box center [843, 290] width 307 height 48
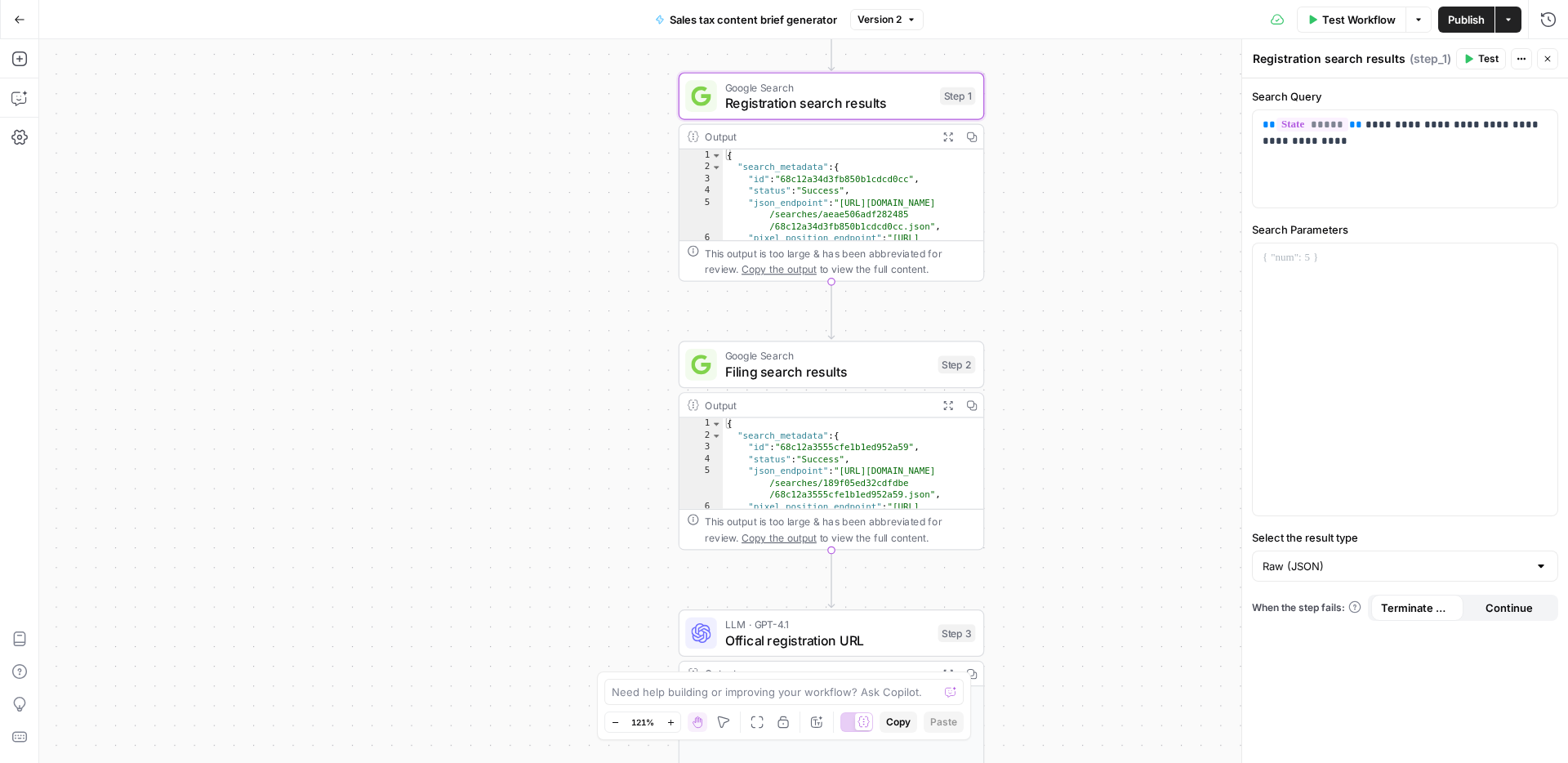
click at [857, 372] on span "Filing search results" at bounding box center [827, 372] width 205 height 20
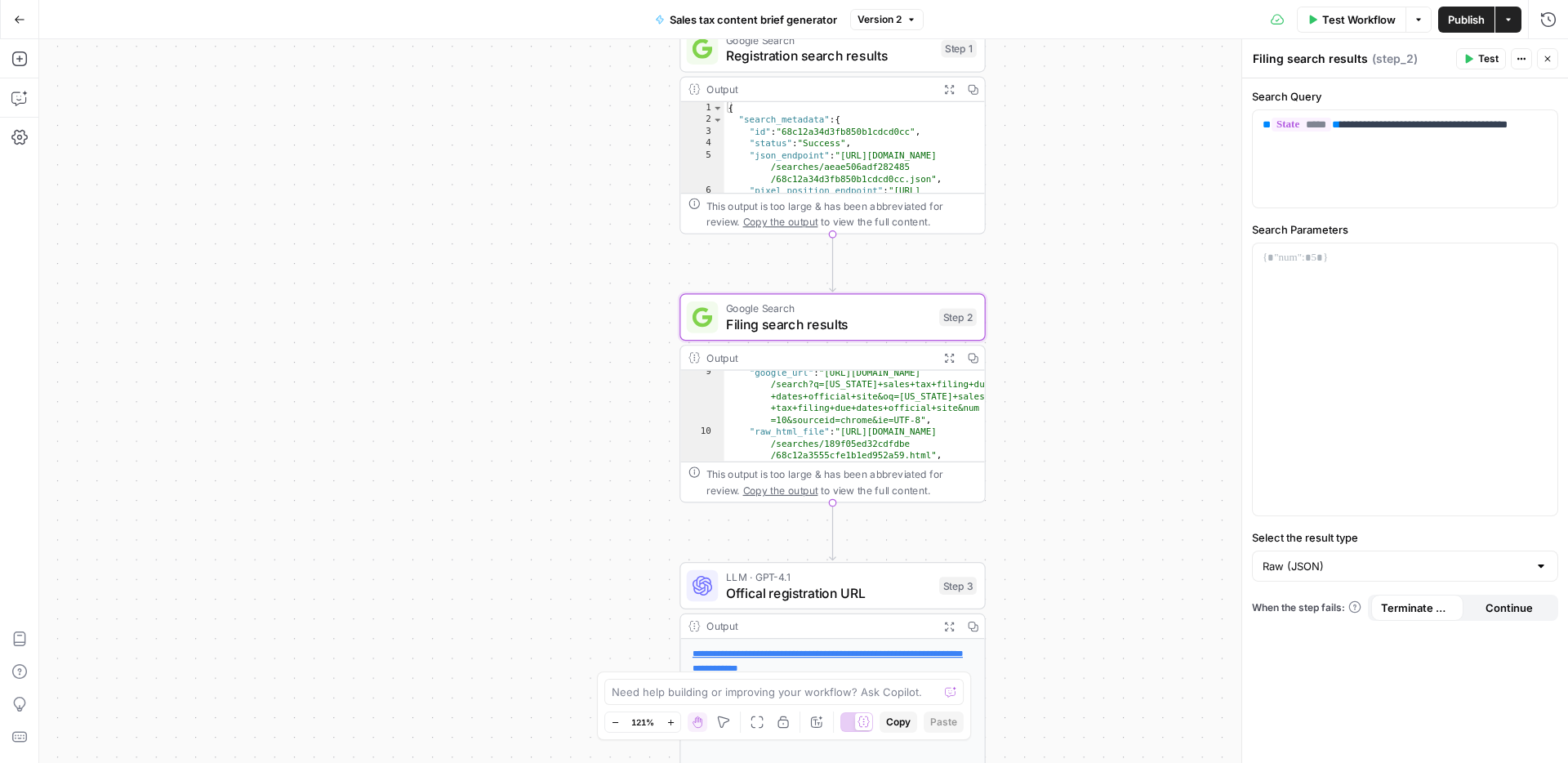
scroll to position [131, 0]
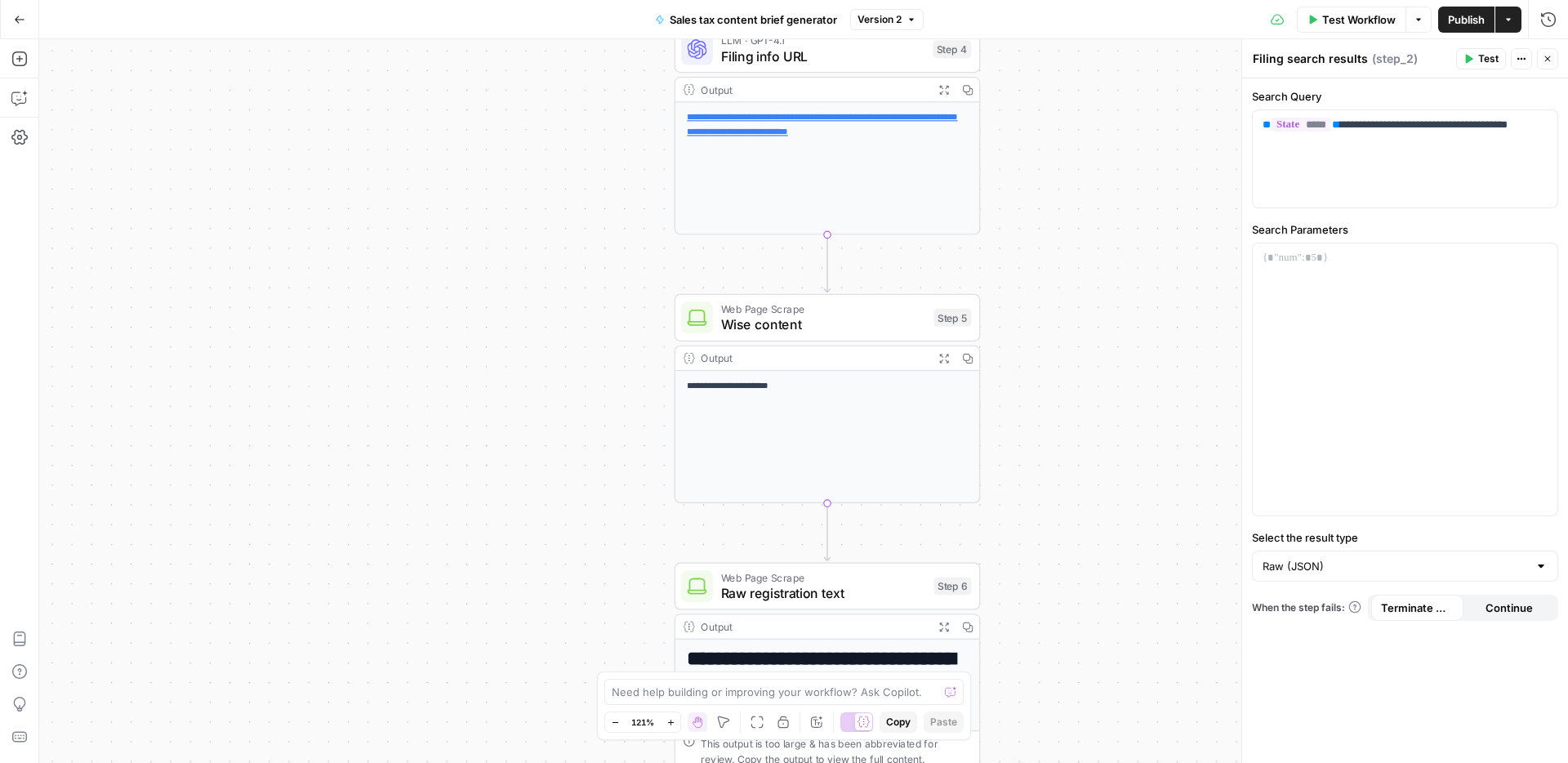
click at [765, 377] on div "**********" at bounding box center [827, 437] width 304 height 132
click at [766, 409] on div "**********" at bounding box center [827, 437] width 304 height 132
click at [786, 320] on span "Wise content" at bounding box center [823, 325] width 205 height 20
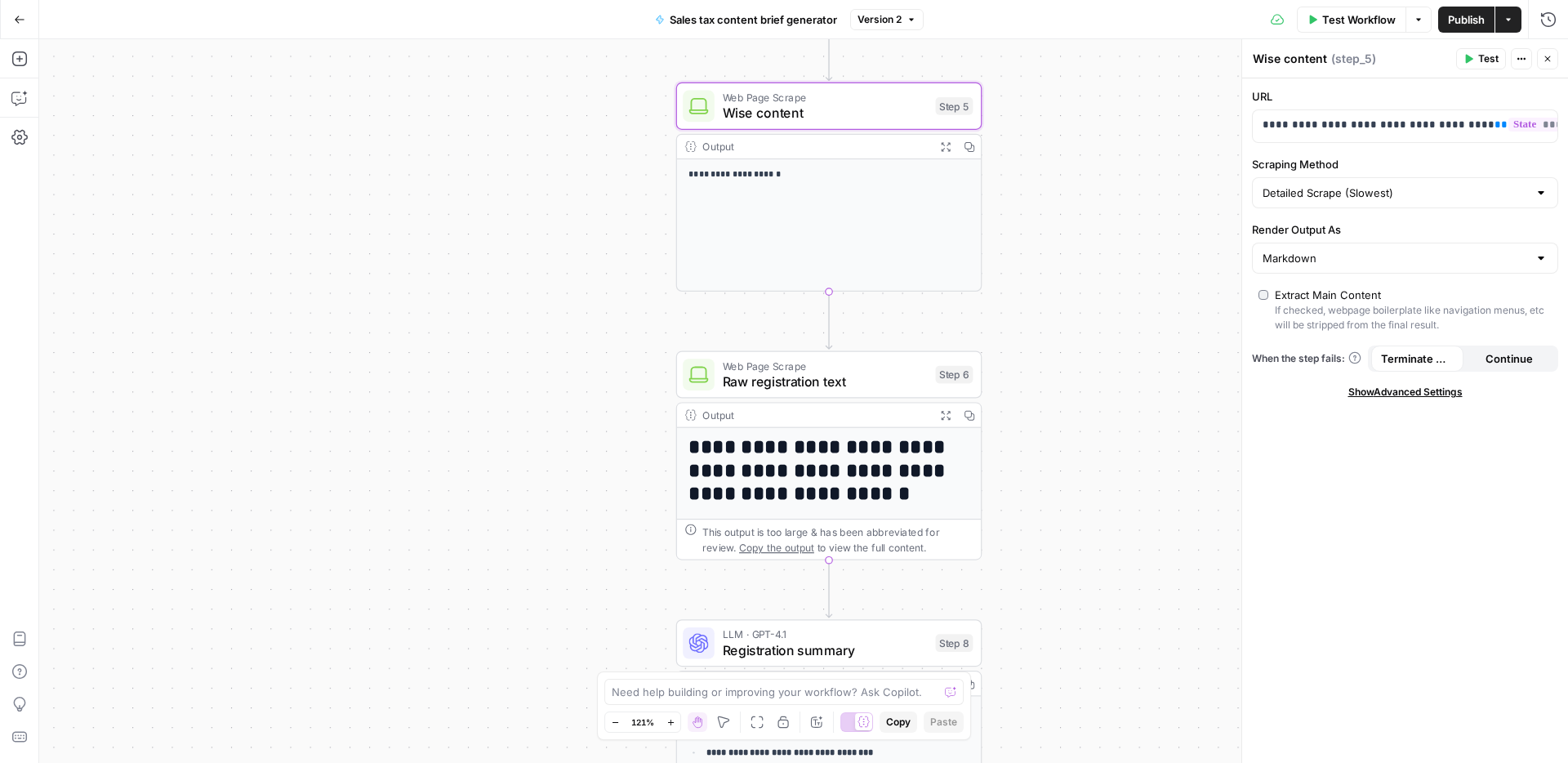
click at [884, 373] on span "Raw registration text" at bounding box center [824, 382] width 205 height 20
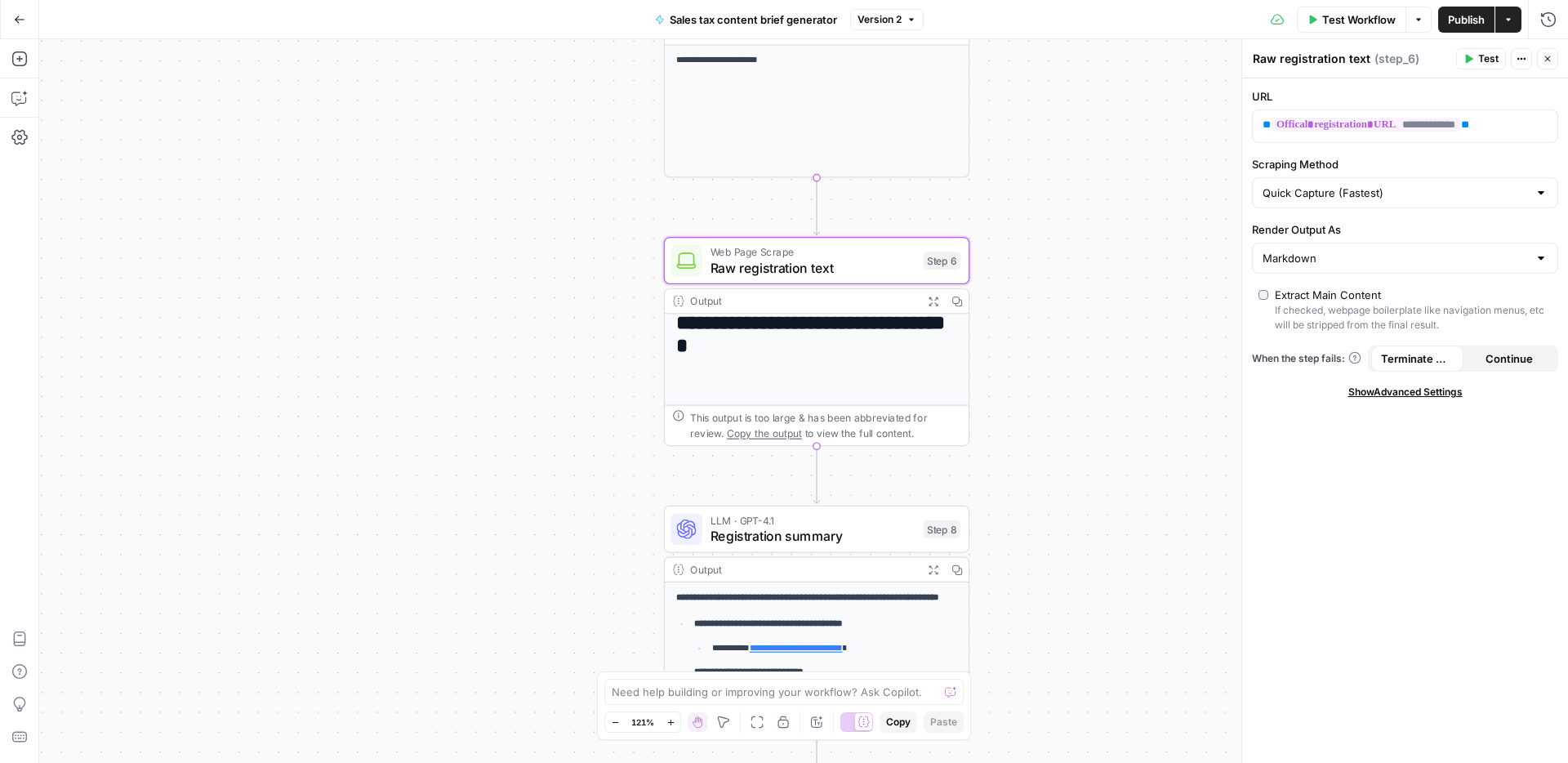
scroll to position [27, 0]
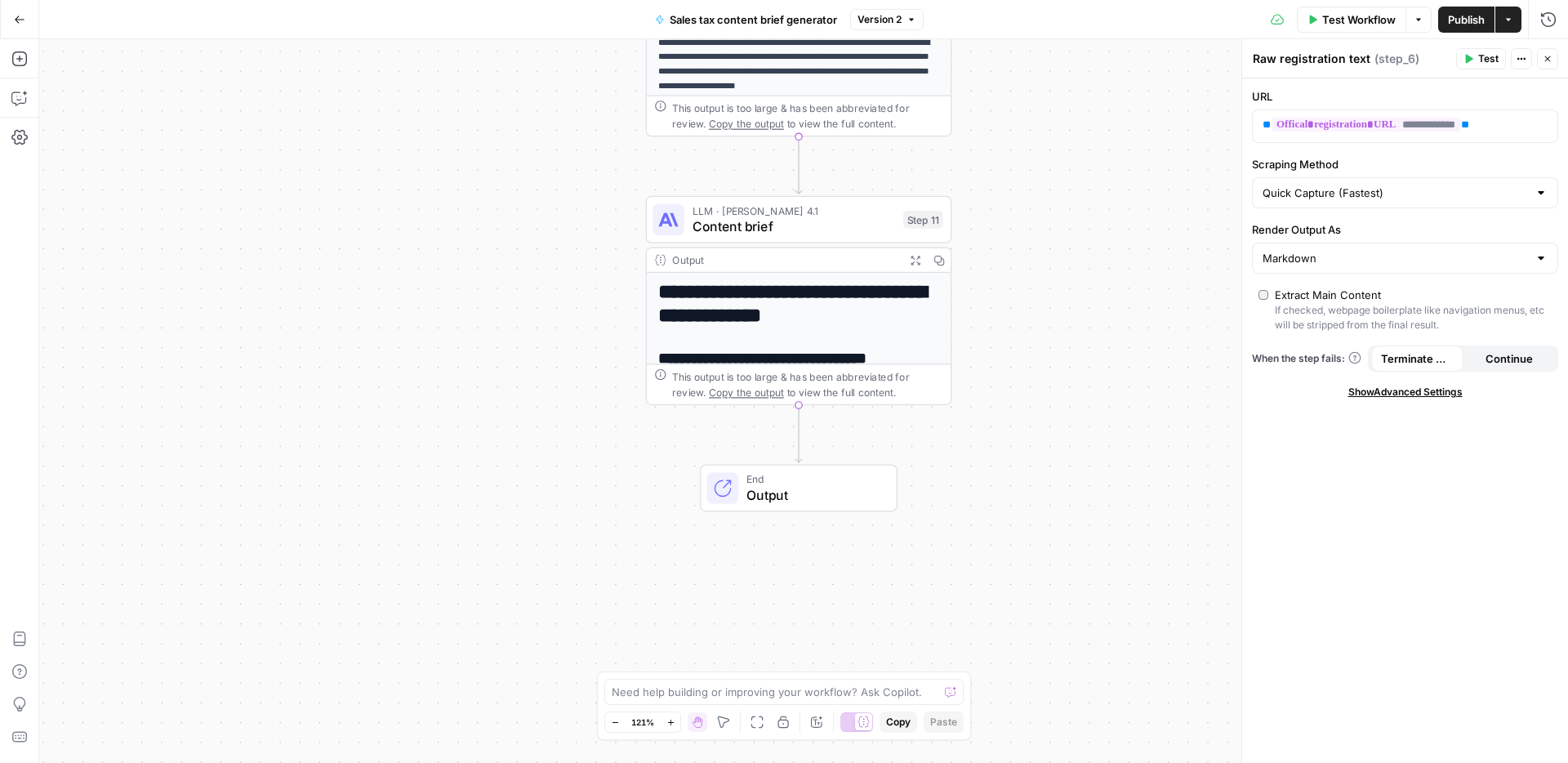
click at [914, 262] on icon "button" at bounding box center [915, 261] width 11 height 11
